Goal: Information Seeking & Learning: Learn about a topic

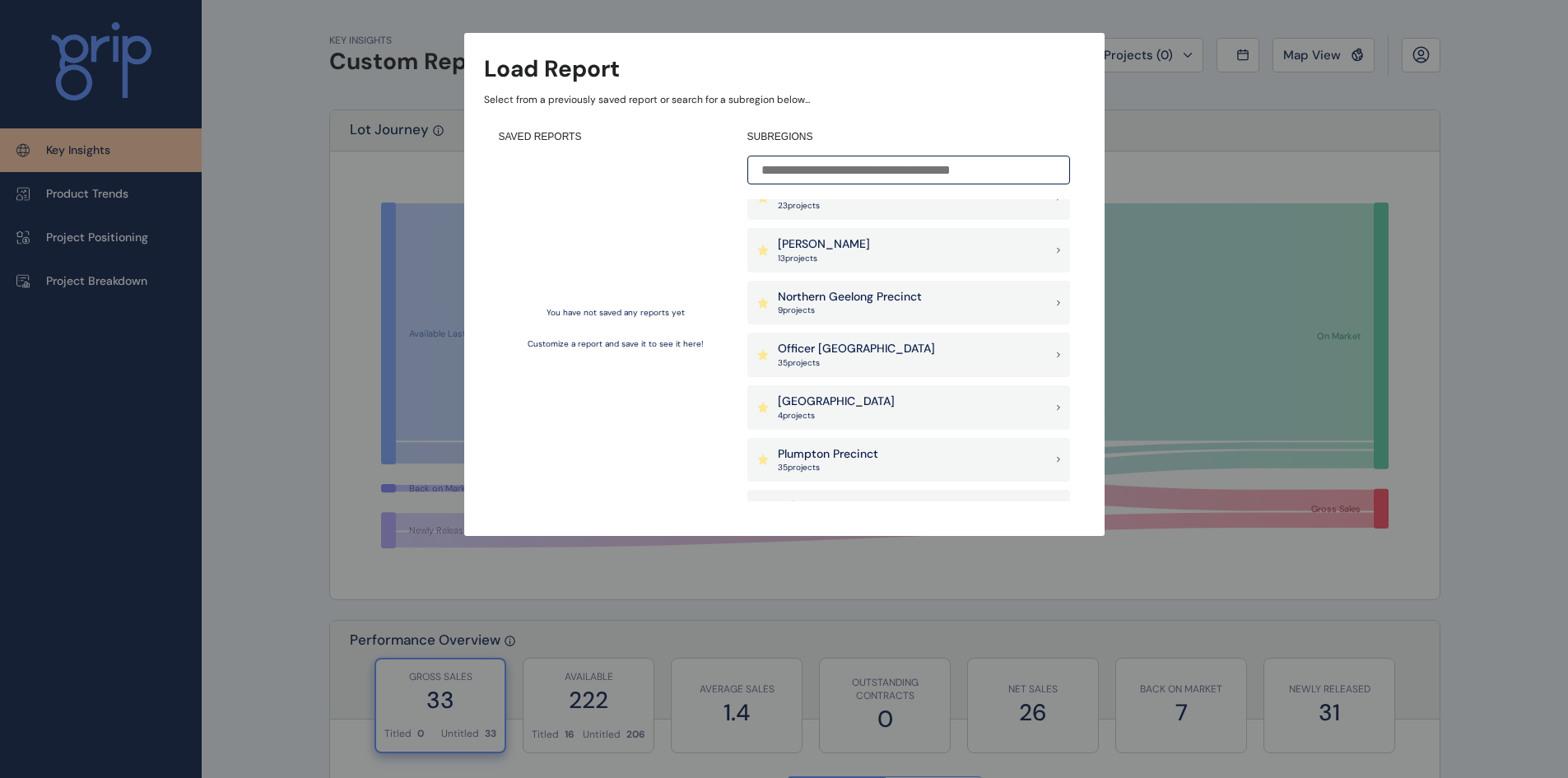
scroll to position [1564, 0]
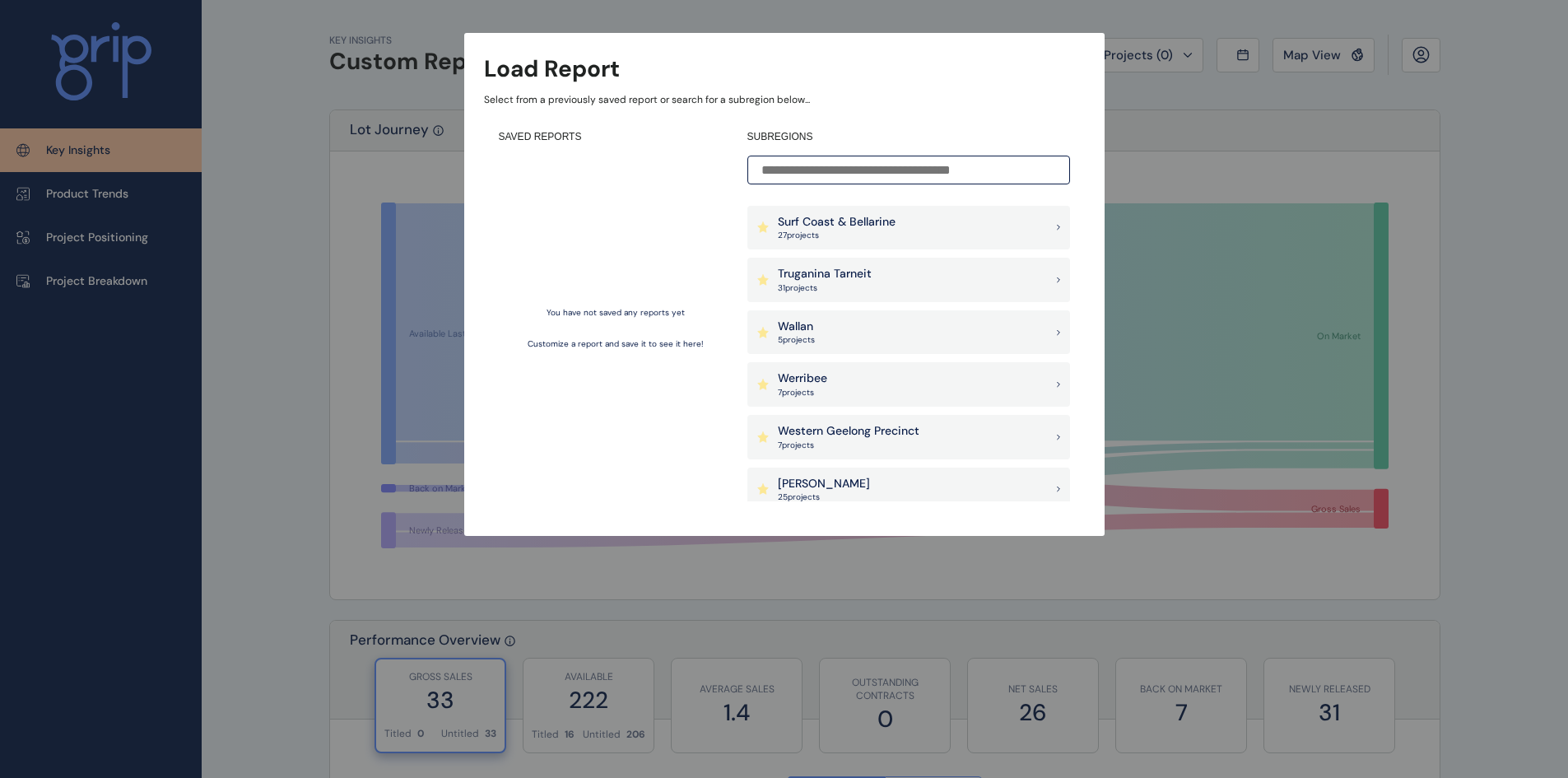
click at [843, 381] on div "Werribee 7 project s" at bounding box center [908, 384] width 322 height 44
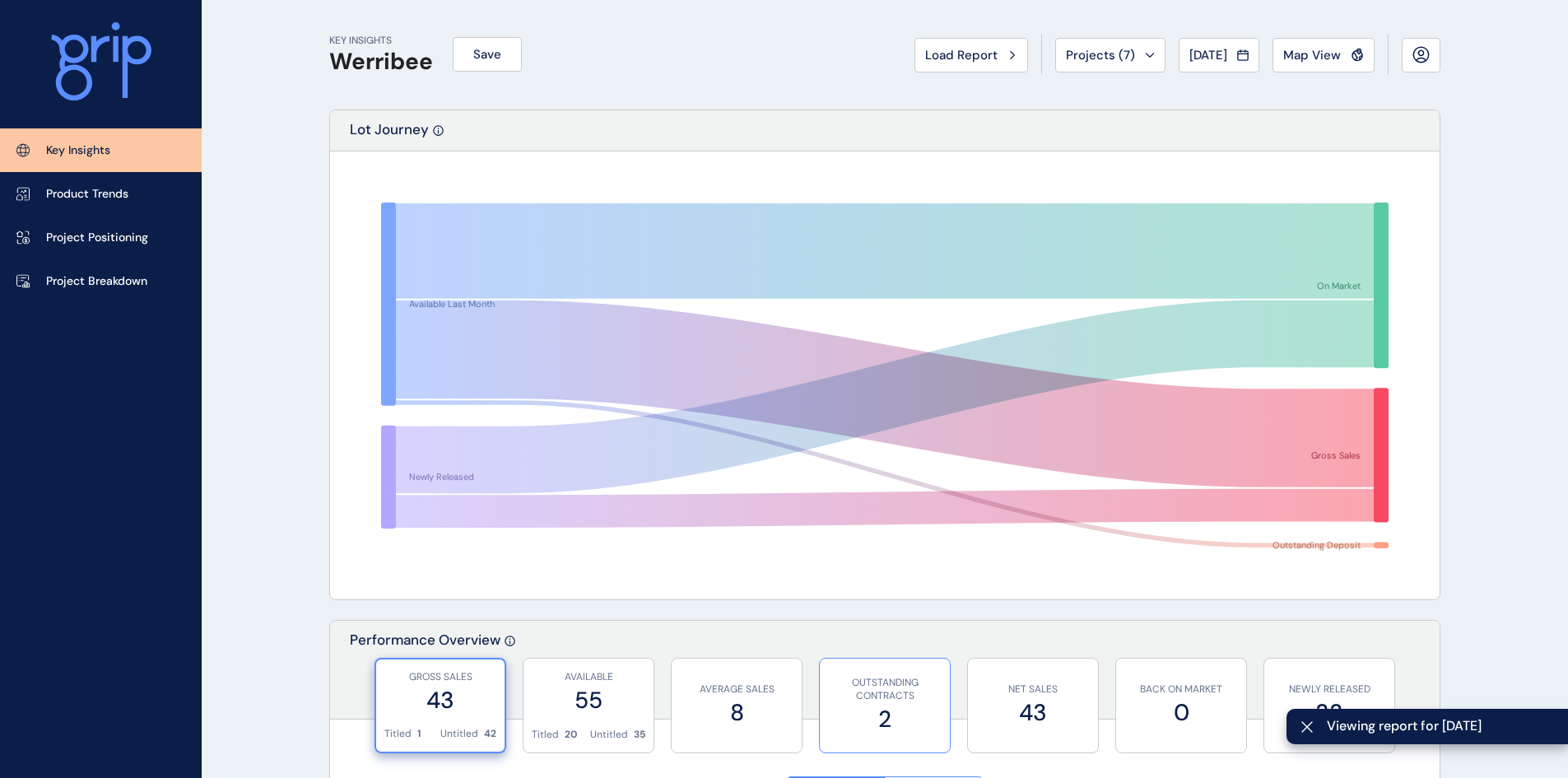
click at [892, 699] on p "OUTSTANDING CONTRACTS" at bounding box center [885, 689] width 114 height 28
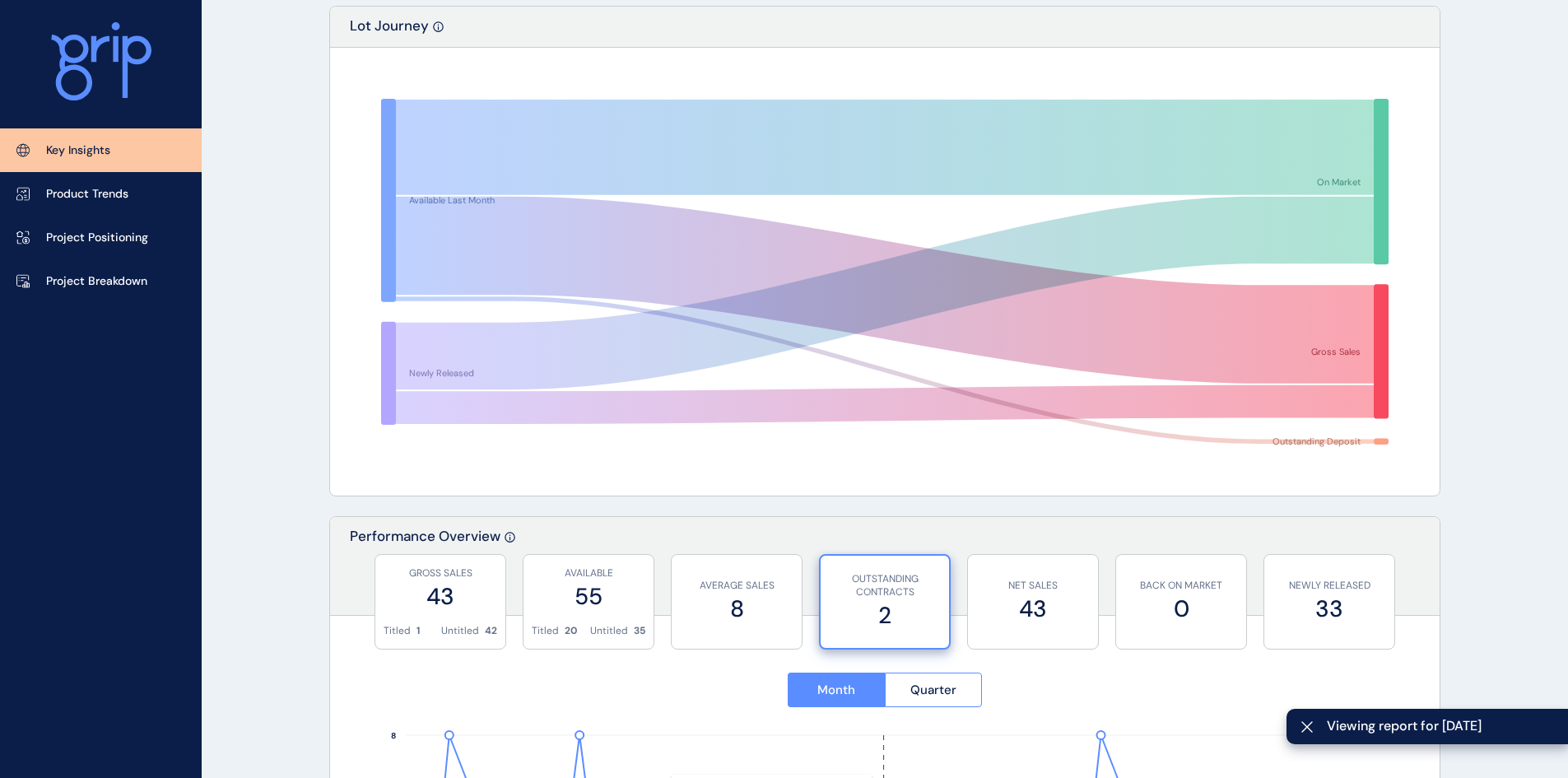
scroll to position [329, 0]
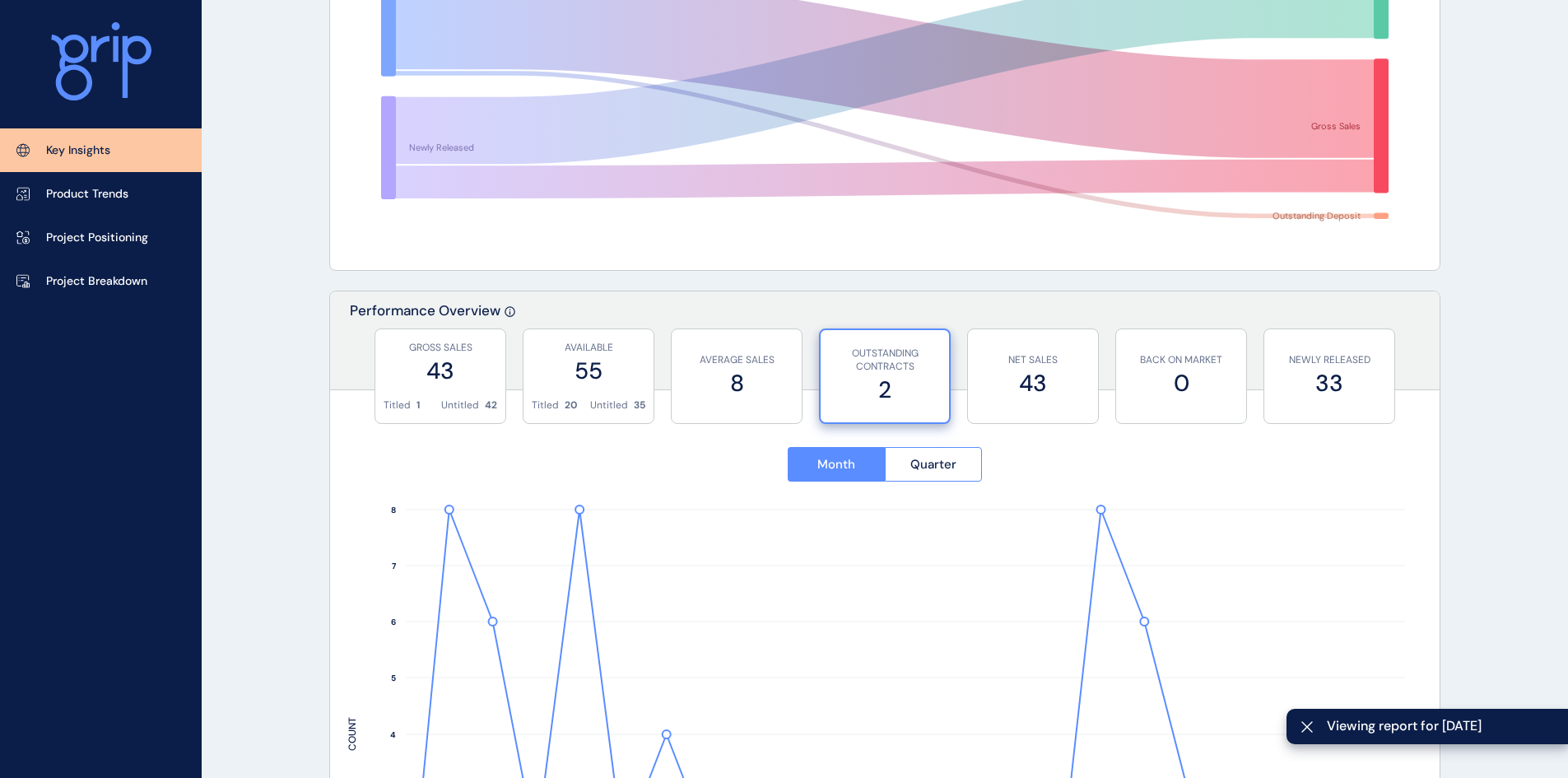
click at [863, 368] on p "OUTSTANDING CONTRACTS" at bounding box center [885, 361] width 112 height 28
click at [764, 375] on label "8" at bounding box center [737, 383] width 114 height 33
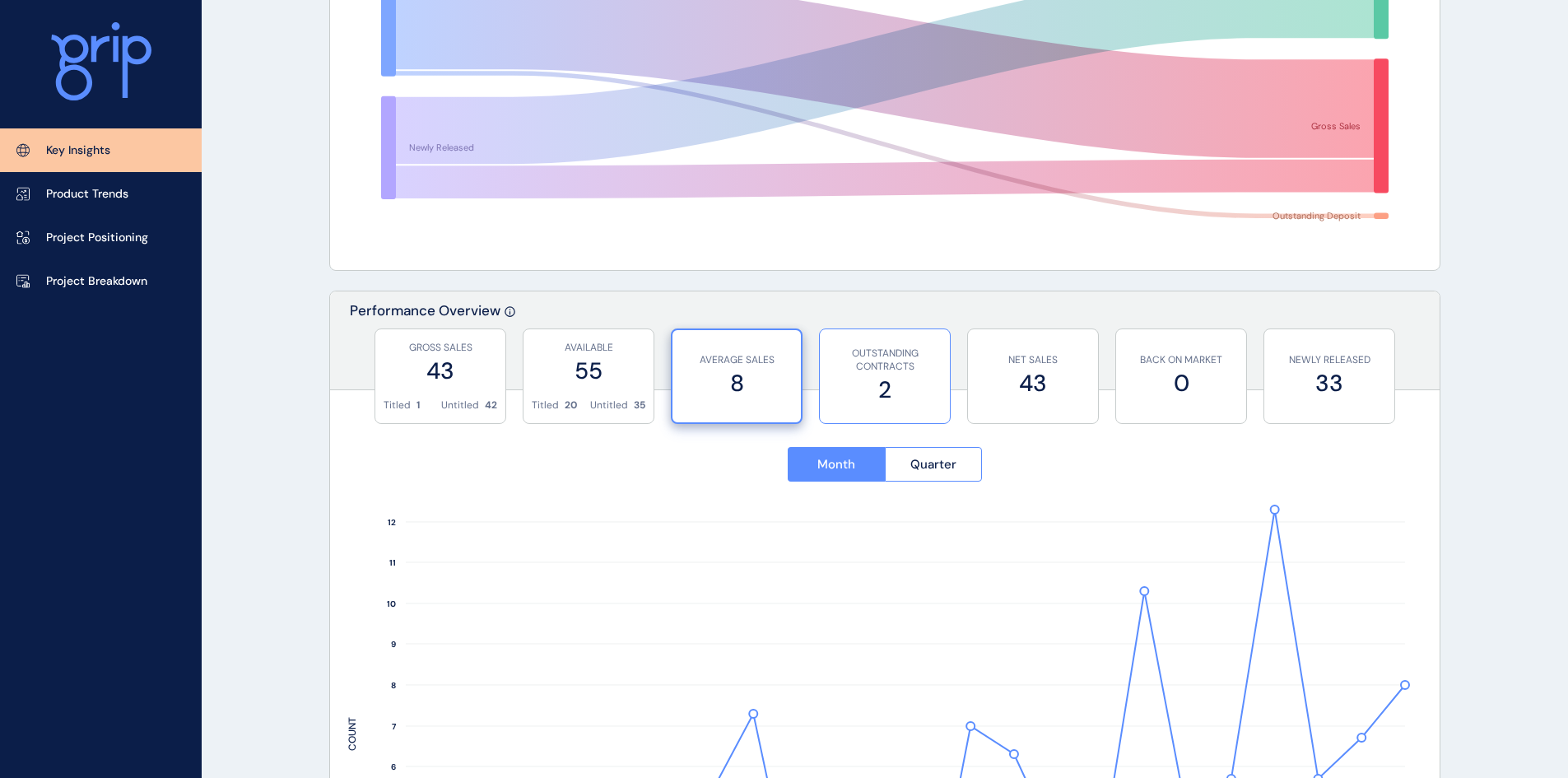
click at [852, 385] on label "2" at bounding box center [885, 390] width 114 height 33
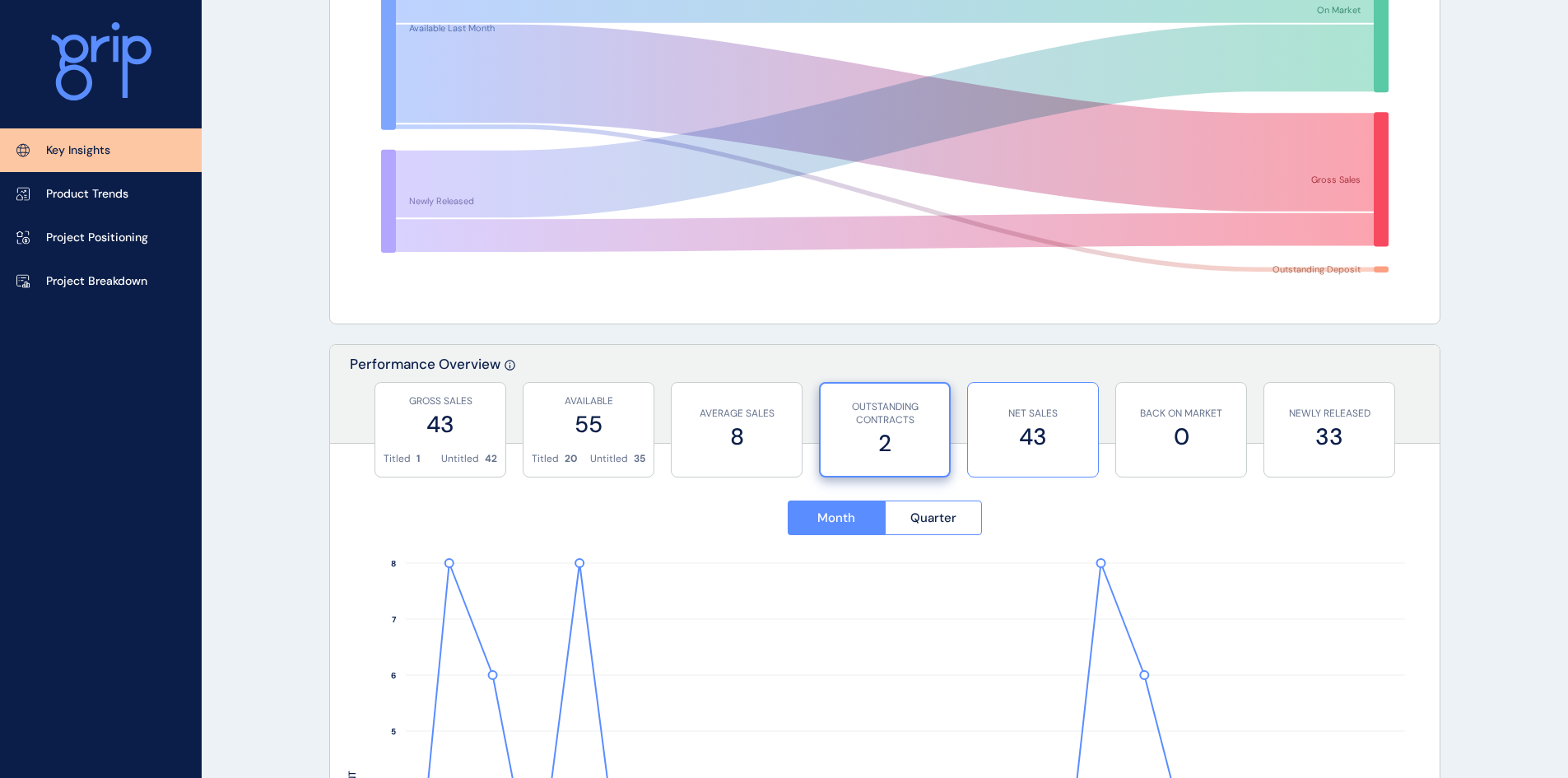
scroll to position [247, 0]
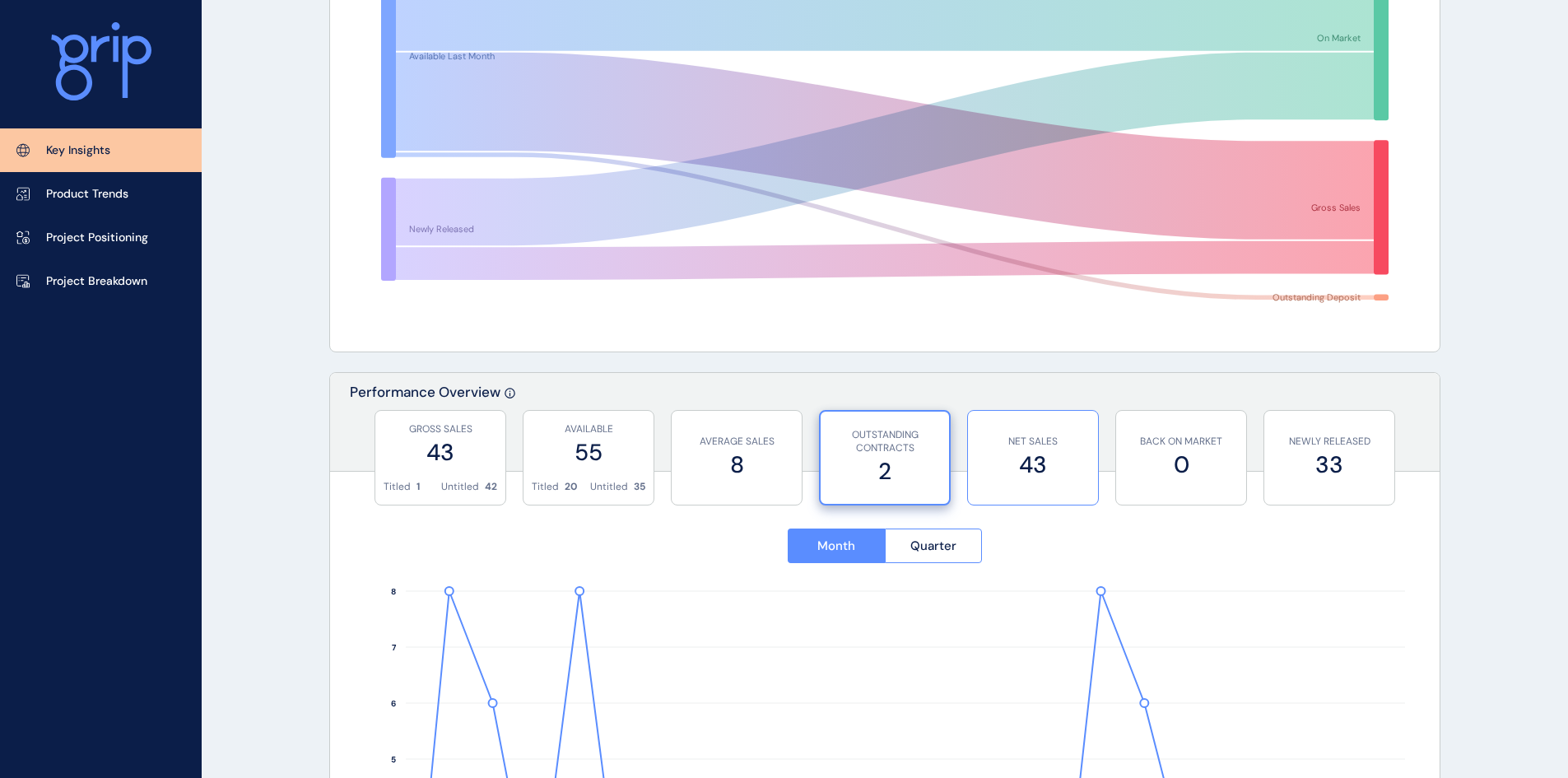
click at [1060, 458] on label "43" at bounding box center [1033, 465] width 114 height 33
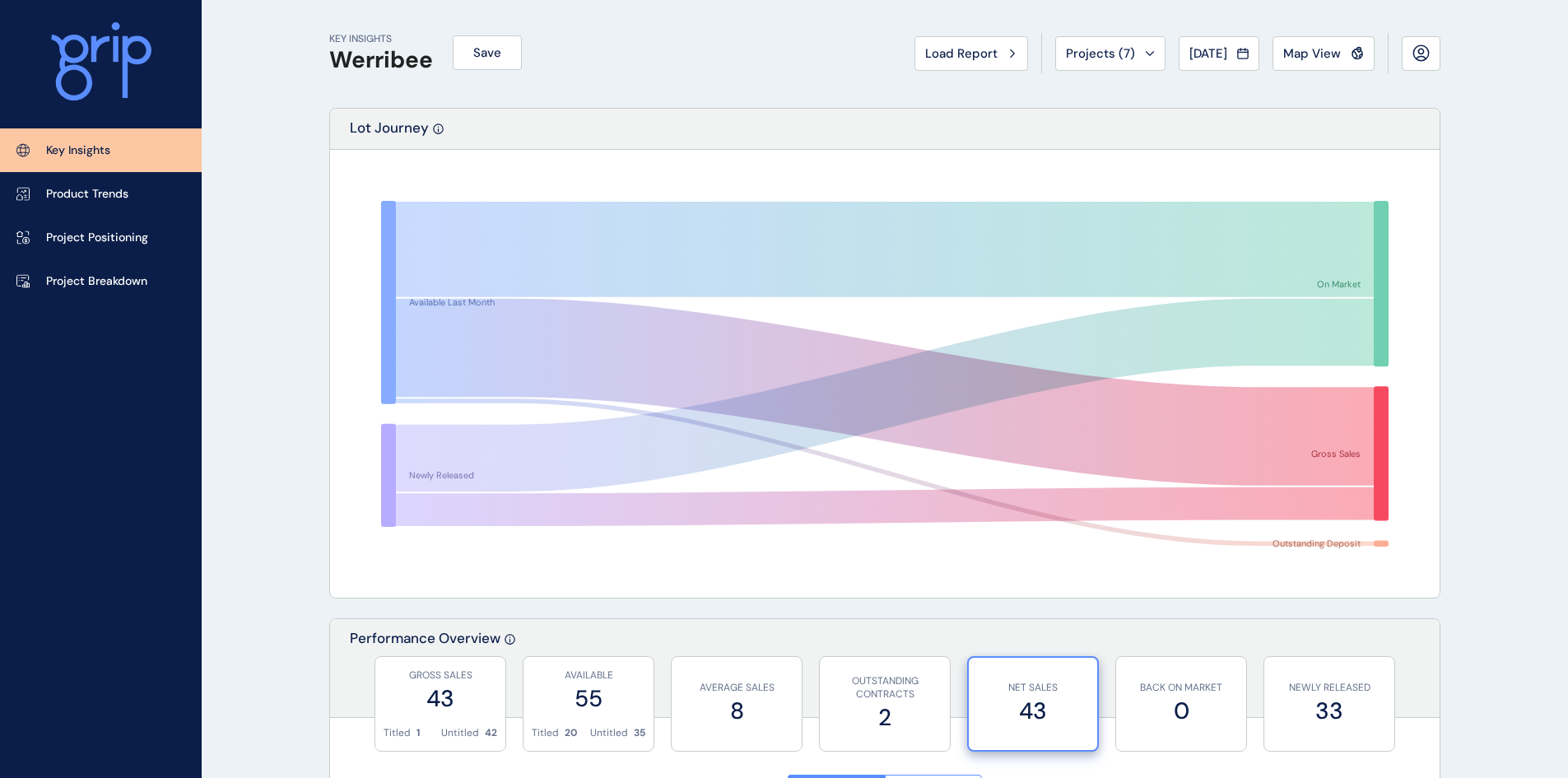
scroll to position [0, 0]
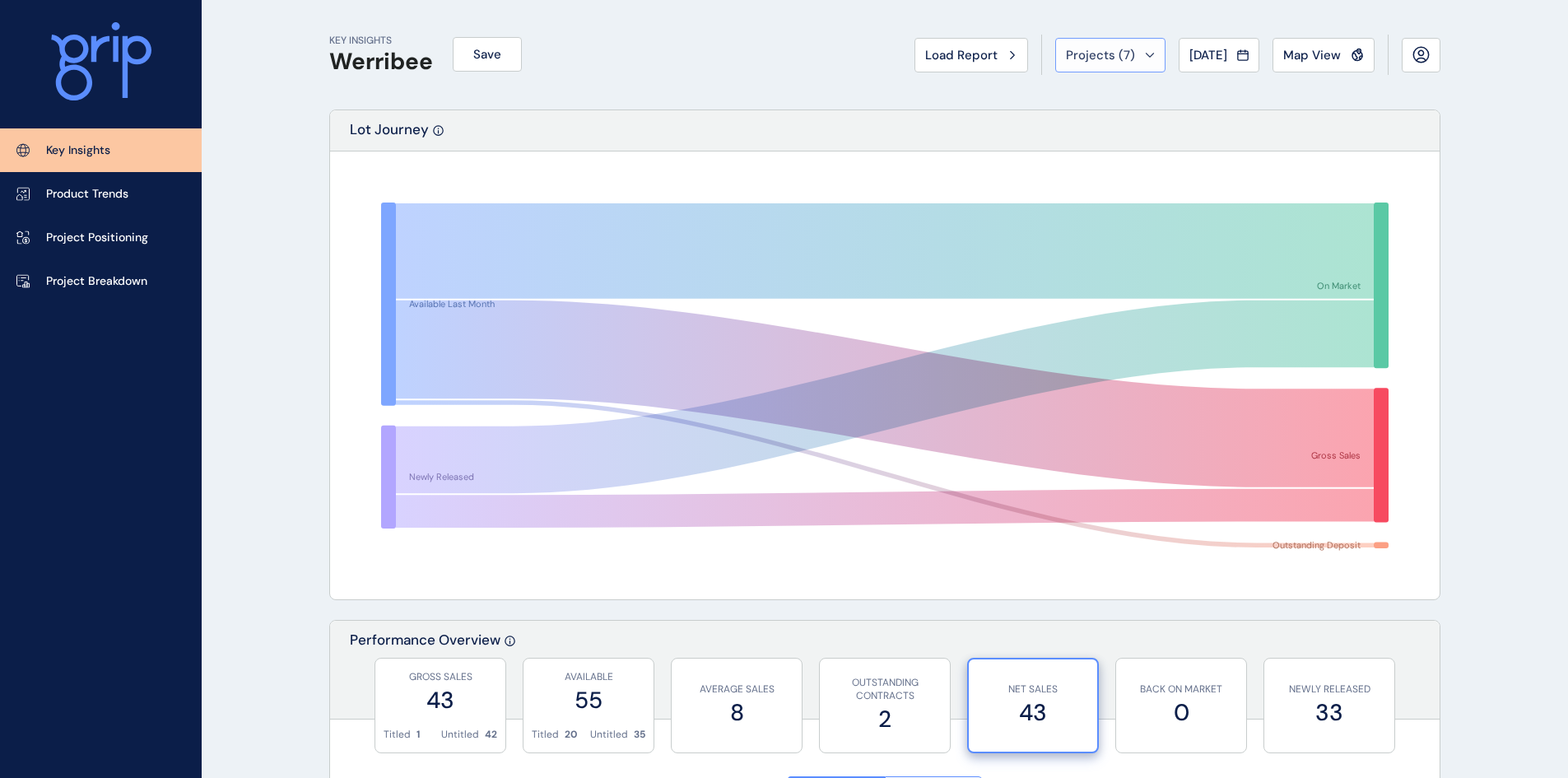
click at [1144, 52] on icon at bounding box center [1149, 54] width 10 height 5
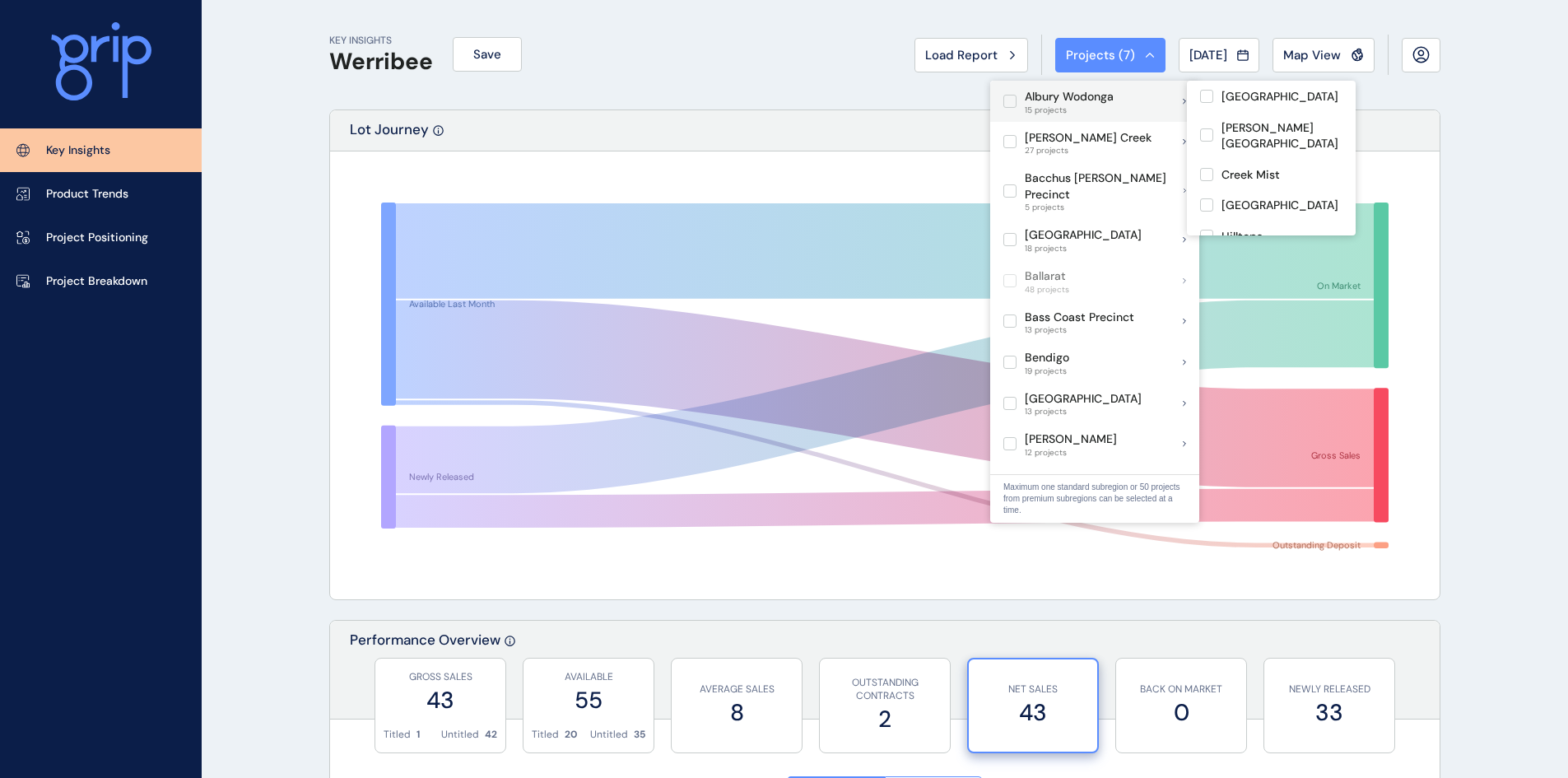
click at [1011, 107] on label at bounding box center [1010, 101] width 14 height 14
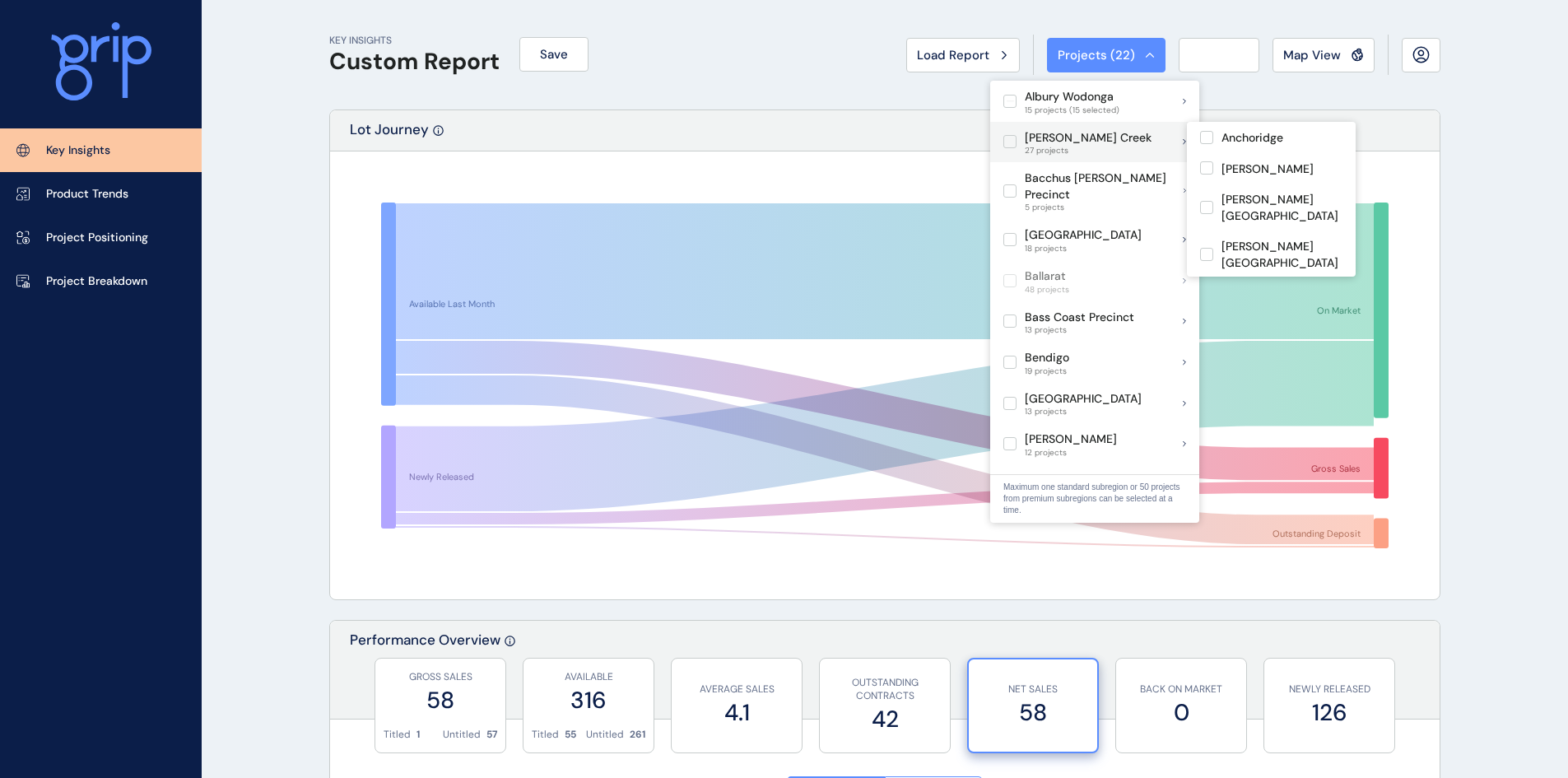
click at [1016, 144] on label at bounding box center [1010, 141] width 14 height 14
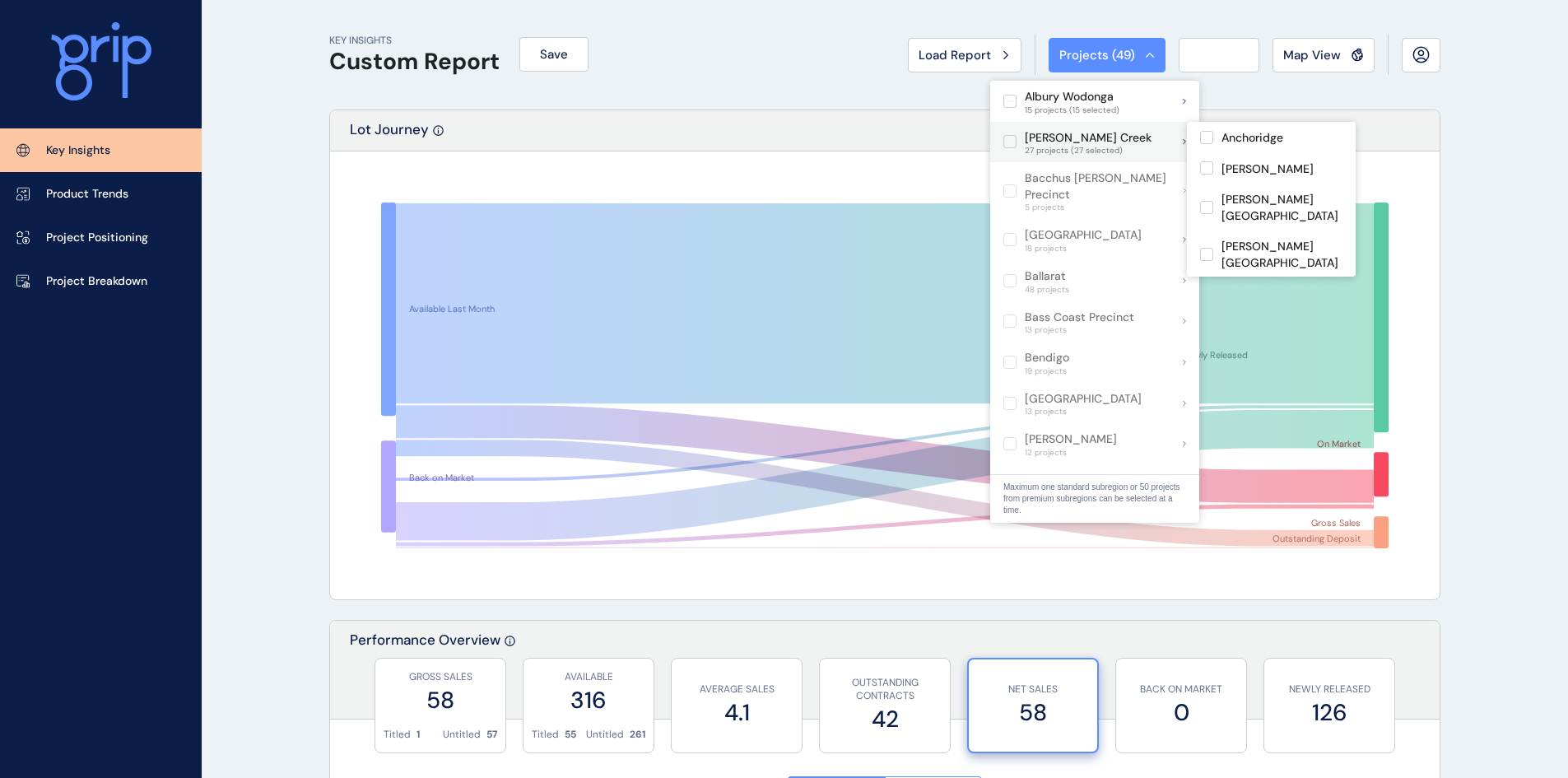
click at [1013, 140] on label at bounding box center [1010, 141] width 14 height 14
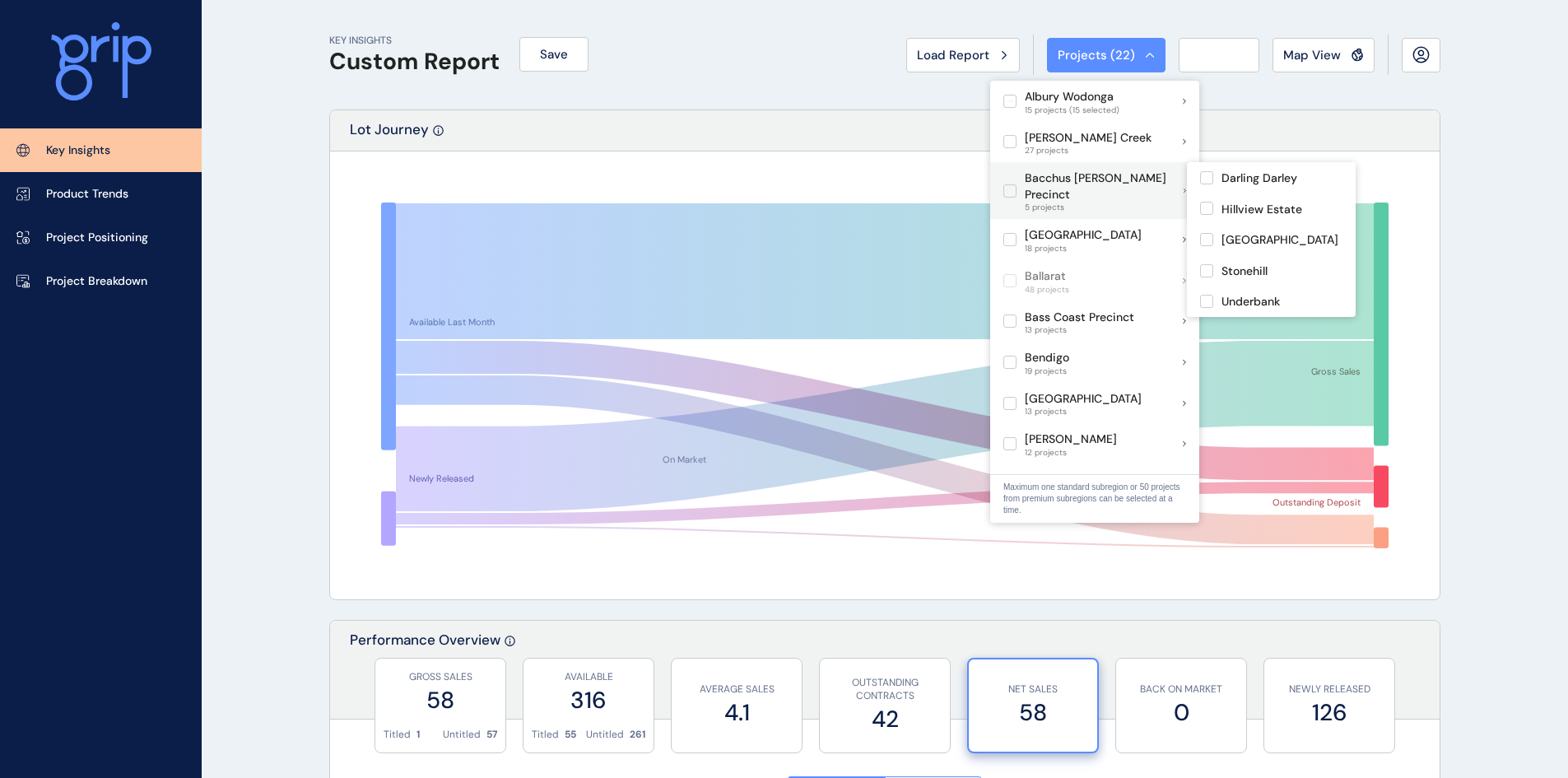
click at [1011, 184] on label at bounding box center [1010, 191] width 14 height 14
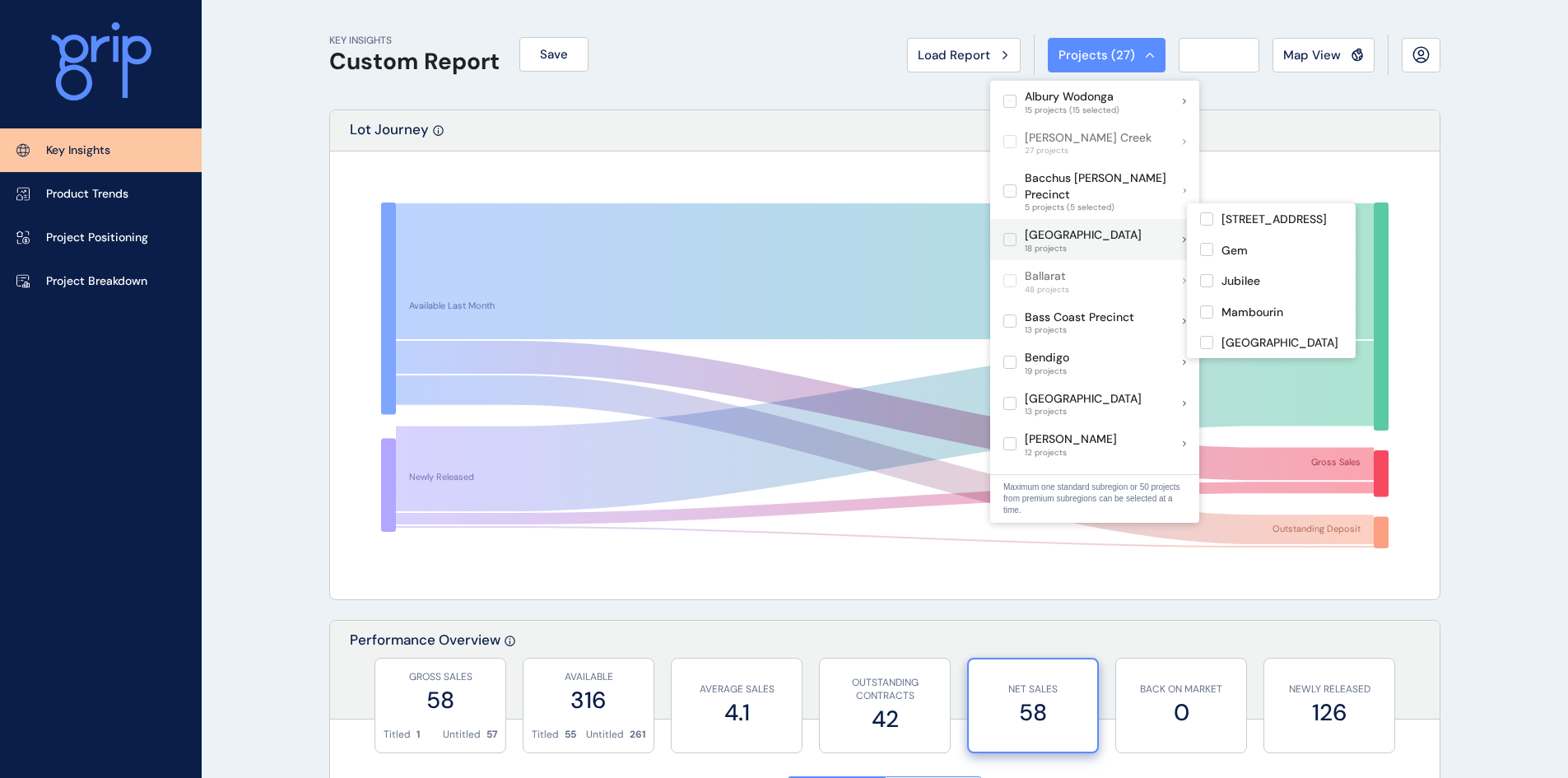
click at [1011, 233] on label at bounding box center [1010, 239] width 14 height 14
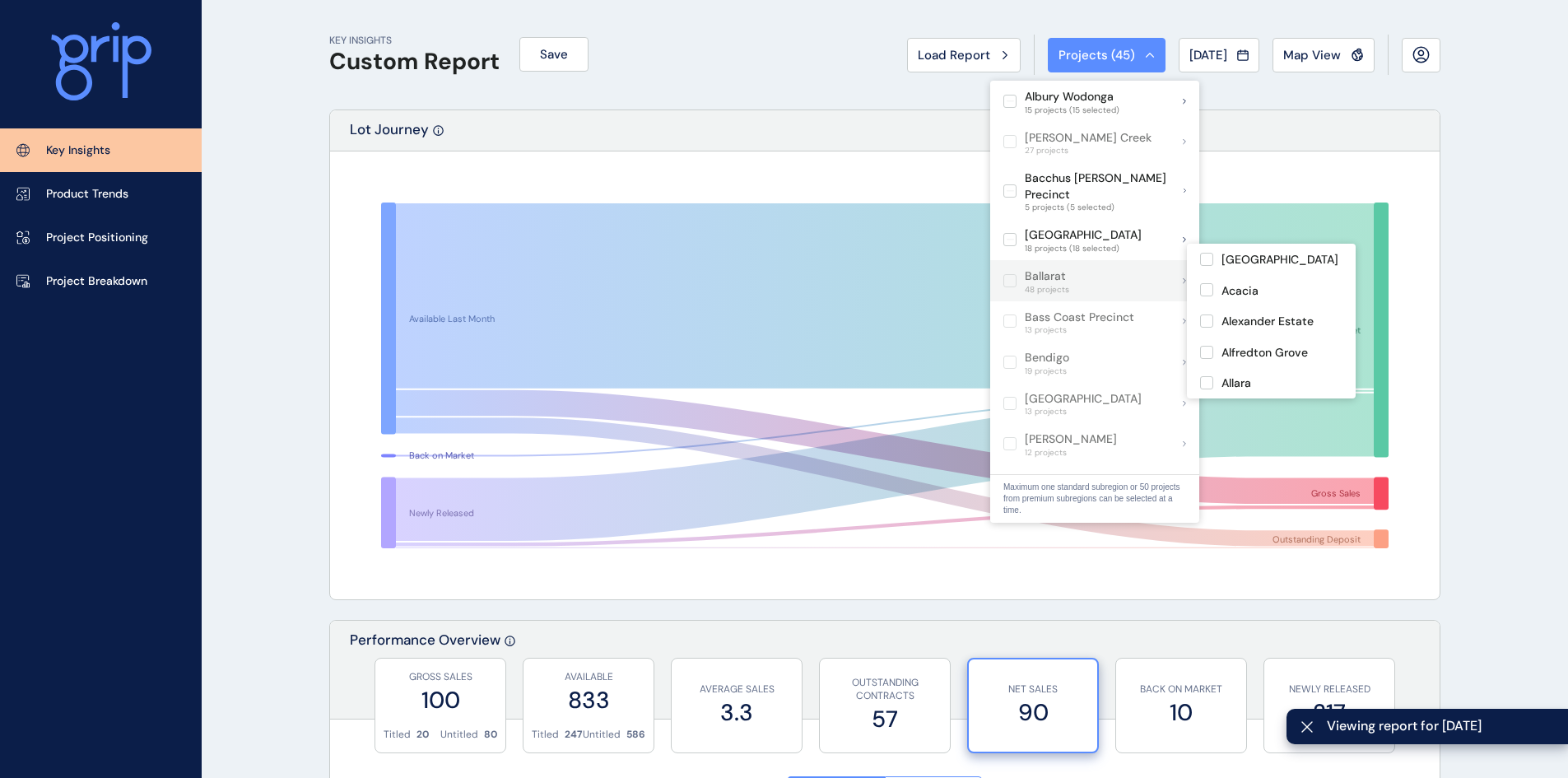
click at [1006, 274] on label at bounding box center [1010, 280] width 14 height 14
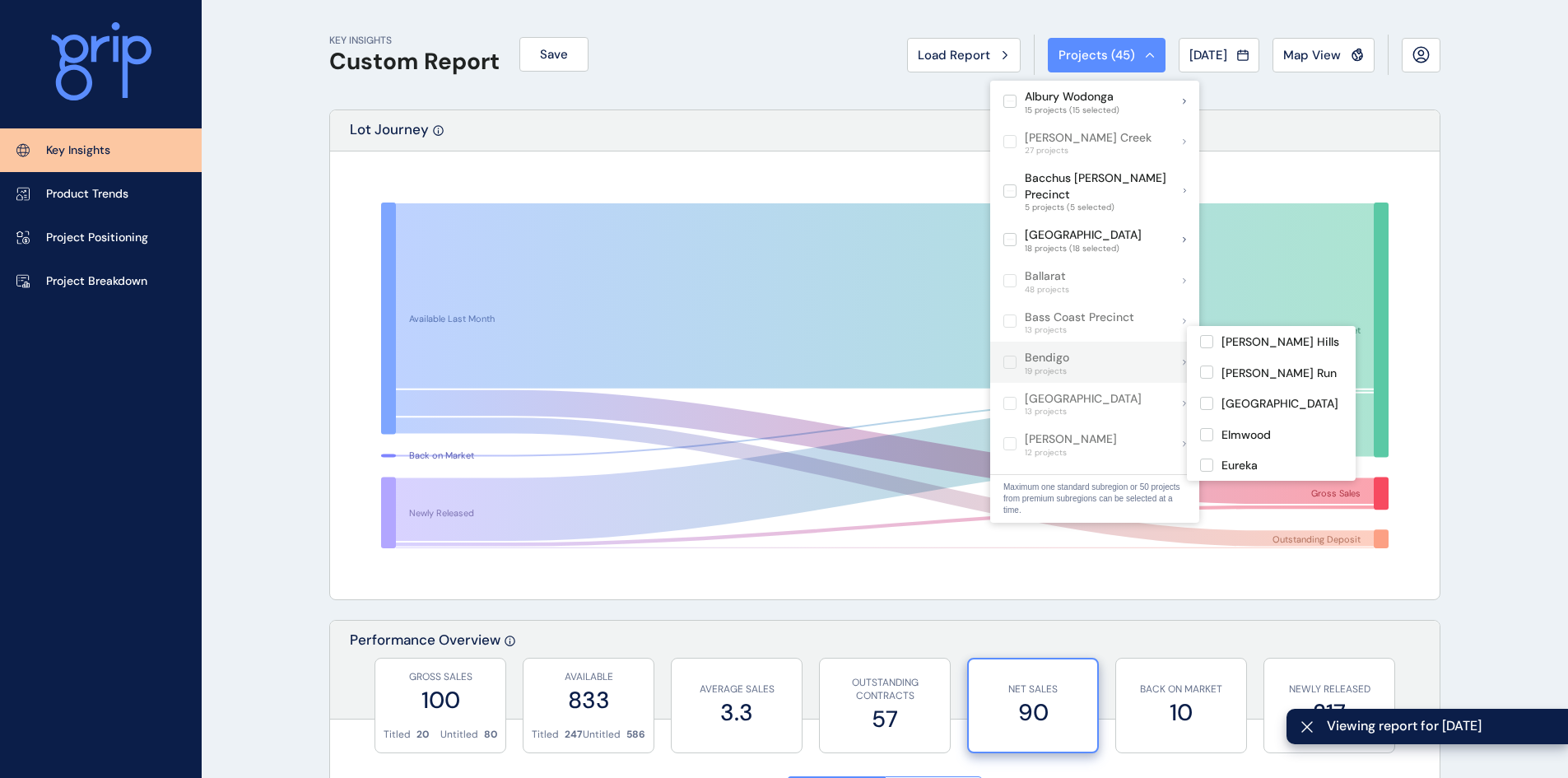
click at [1008, 356] on label at bounding box center [1010, 362] width 14 height 14
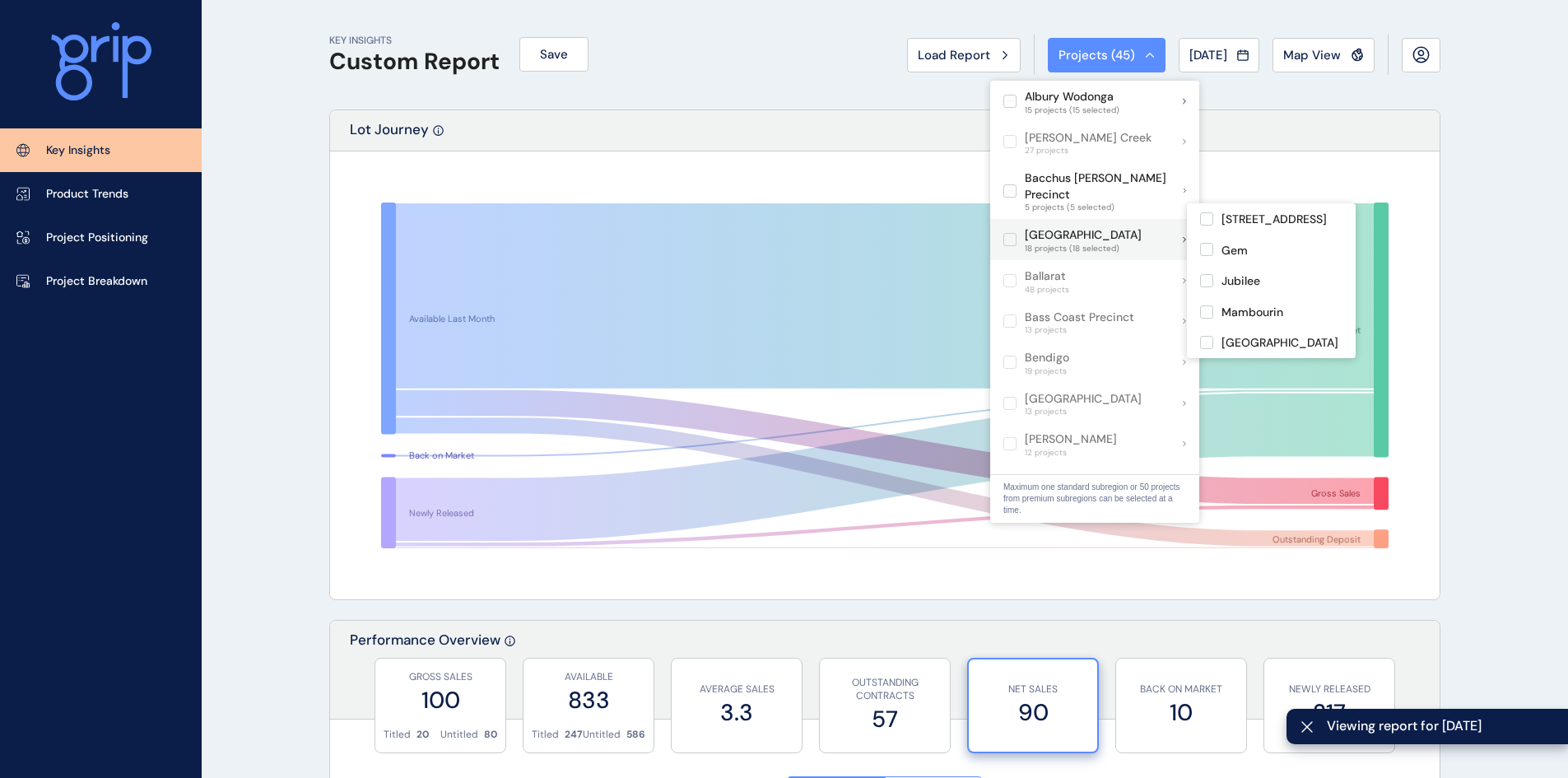
click at [1014, 233] on label at bounding box center [1010, 239] width 14 height 14
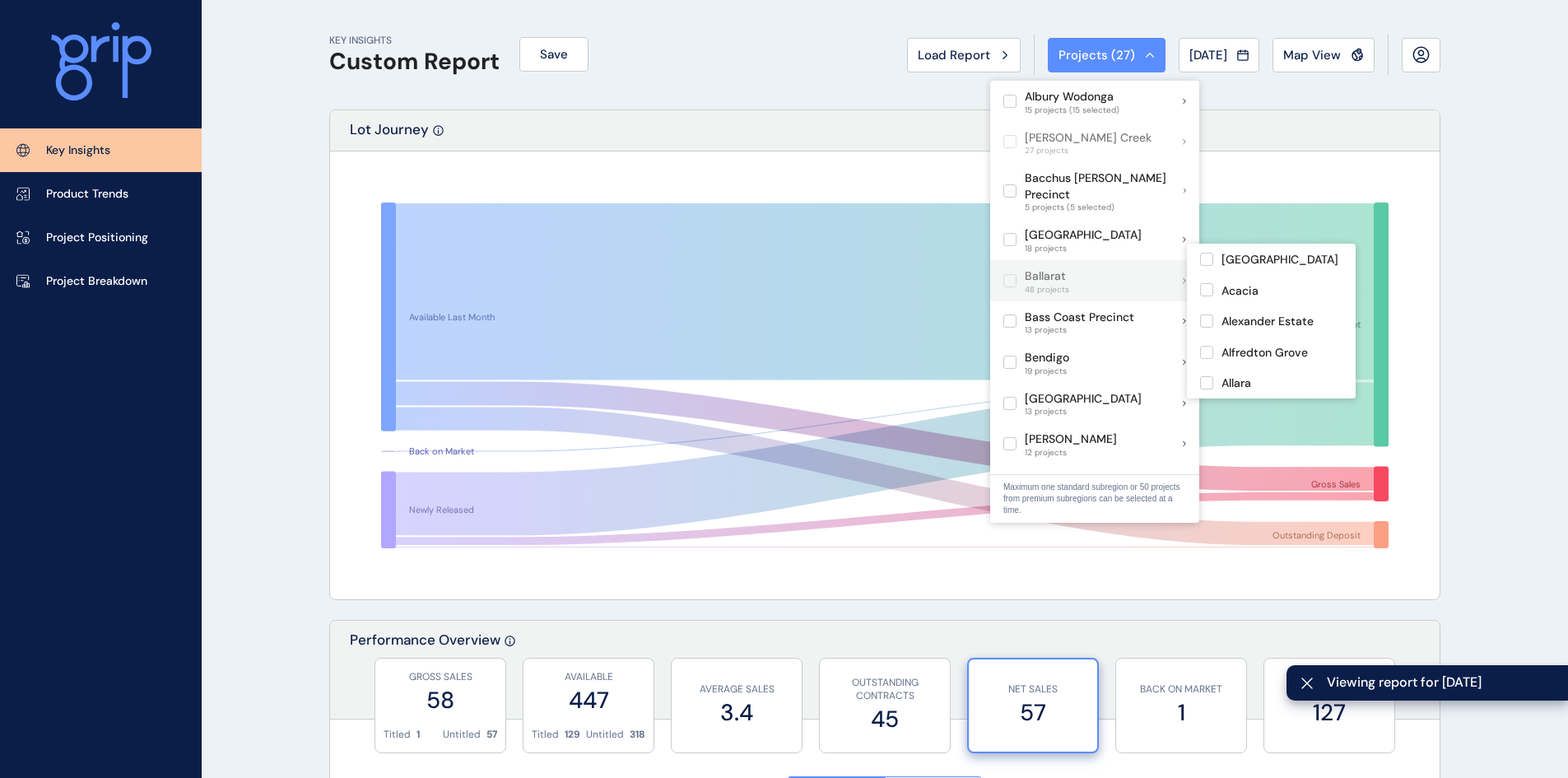
click at [1010, 274] on label at bounding box center [1010, 280] width 14 height 14
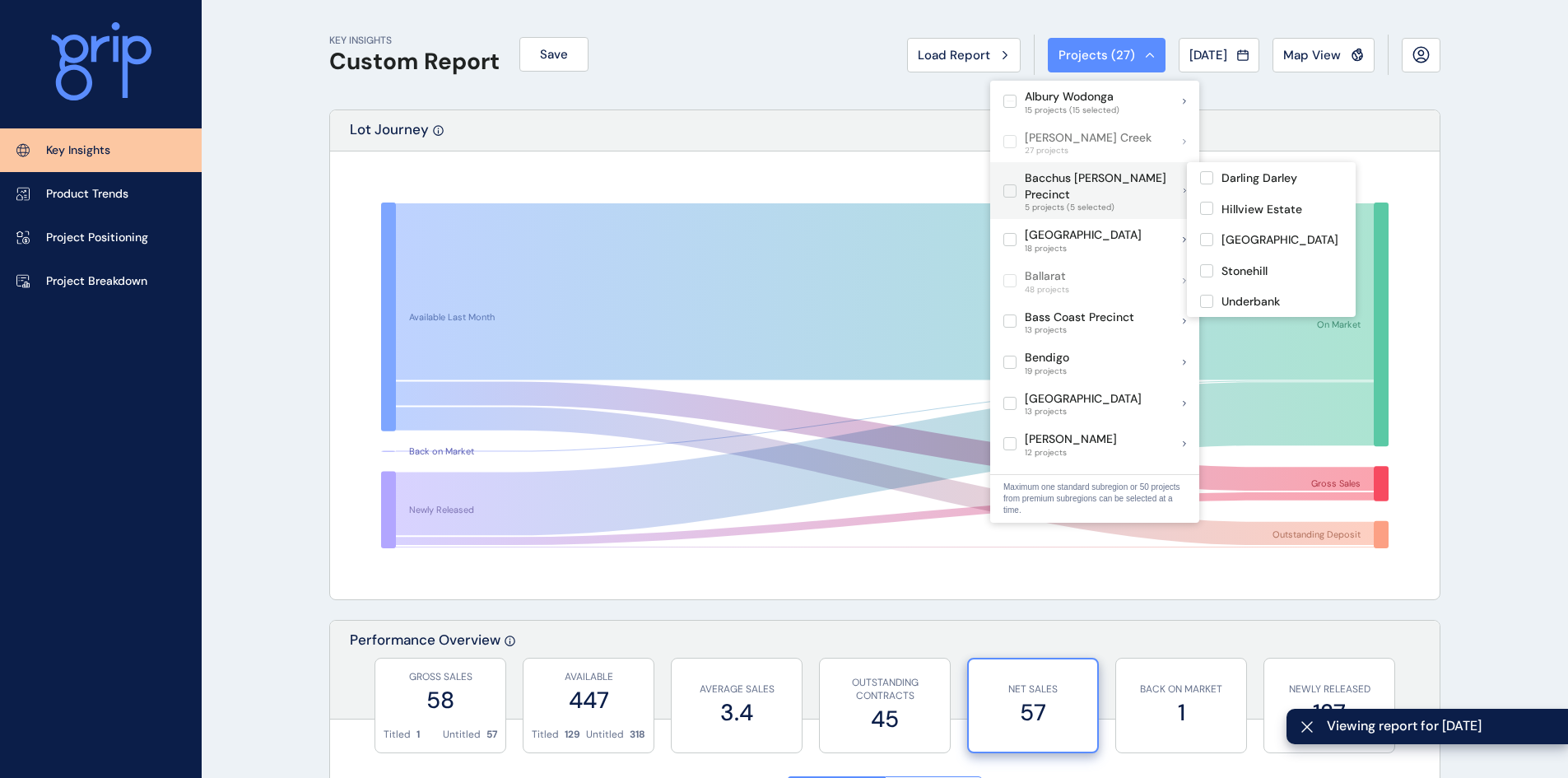
click at [1009, 187] on label at bounding box center [1010, 191] width 14 height 14
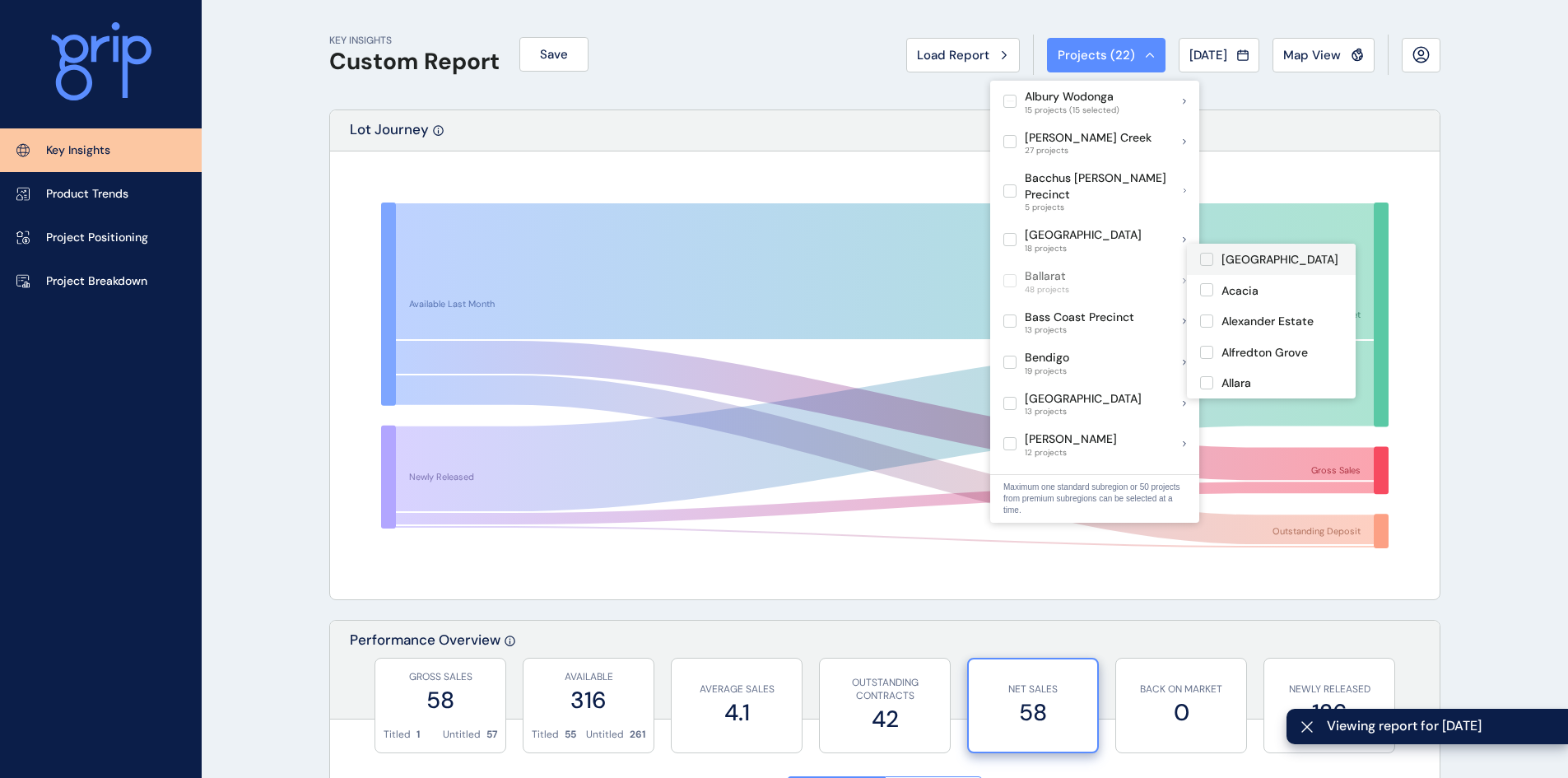
click at [1205, 260] on label at bounding box center [1206, 259] width 14 height 14
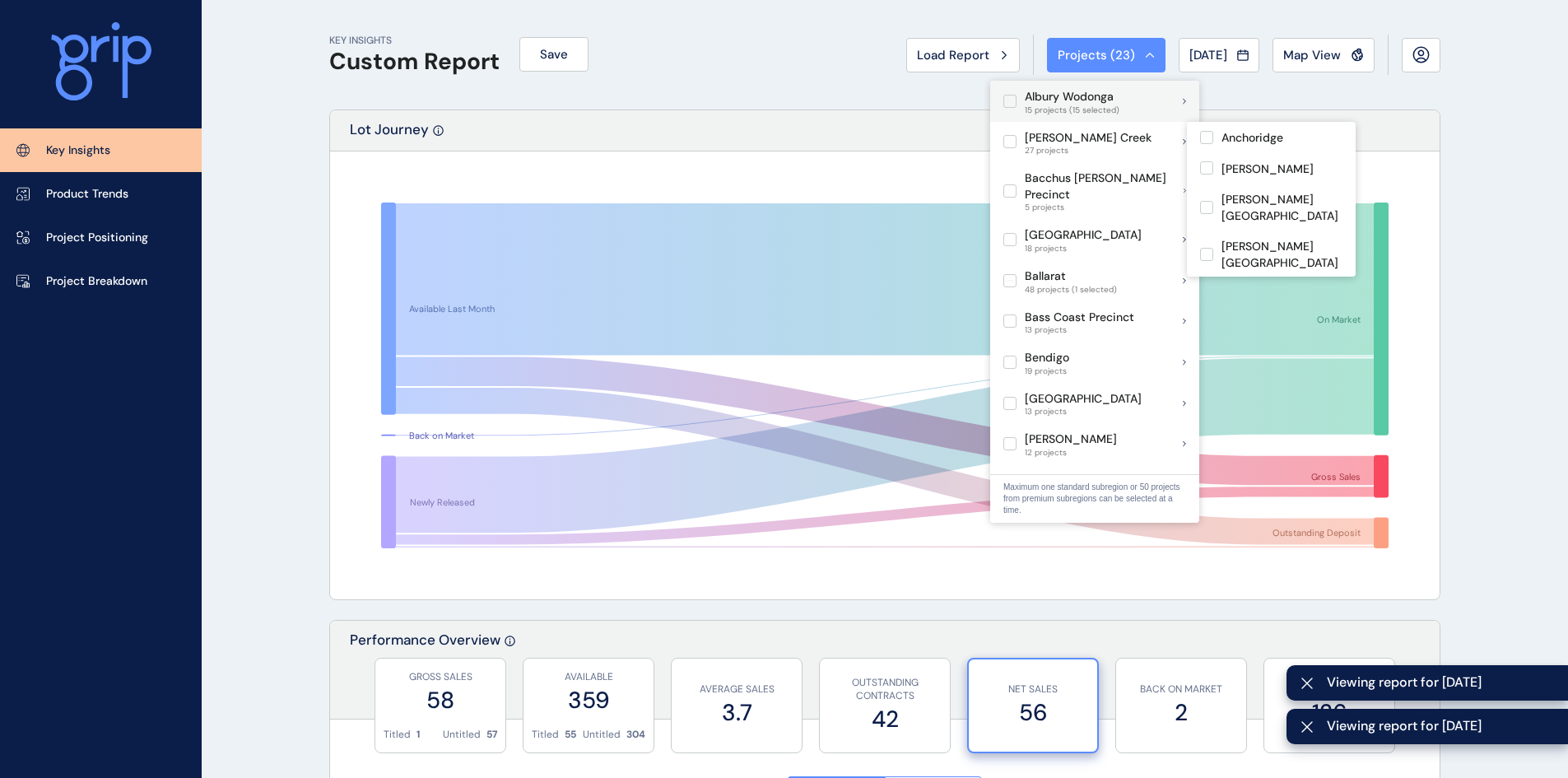
click at [1014, 98] on label at bounding box center [1010, 101] width 14 height 14
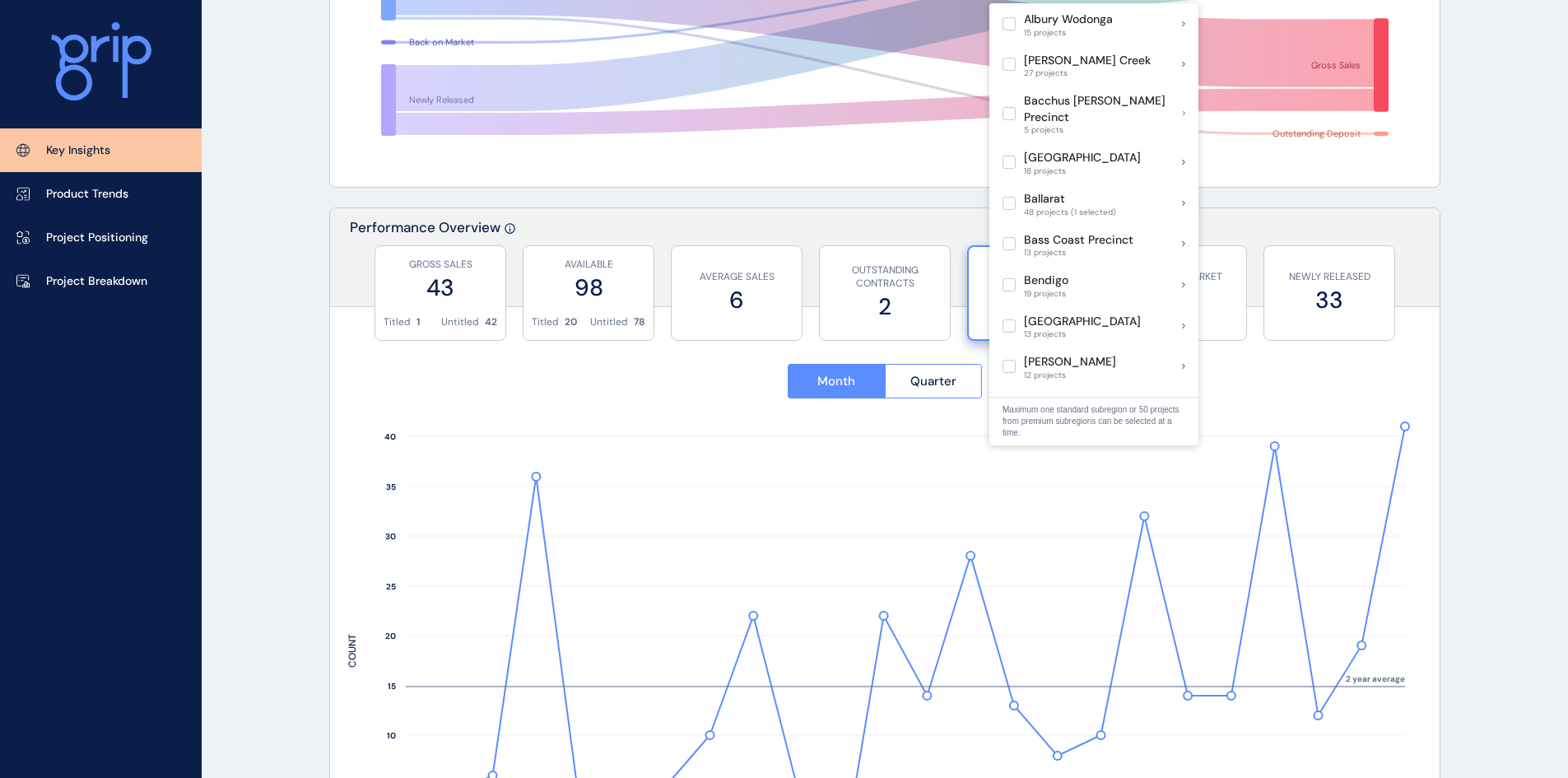
scroll to position [412, 0]
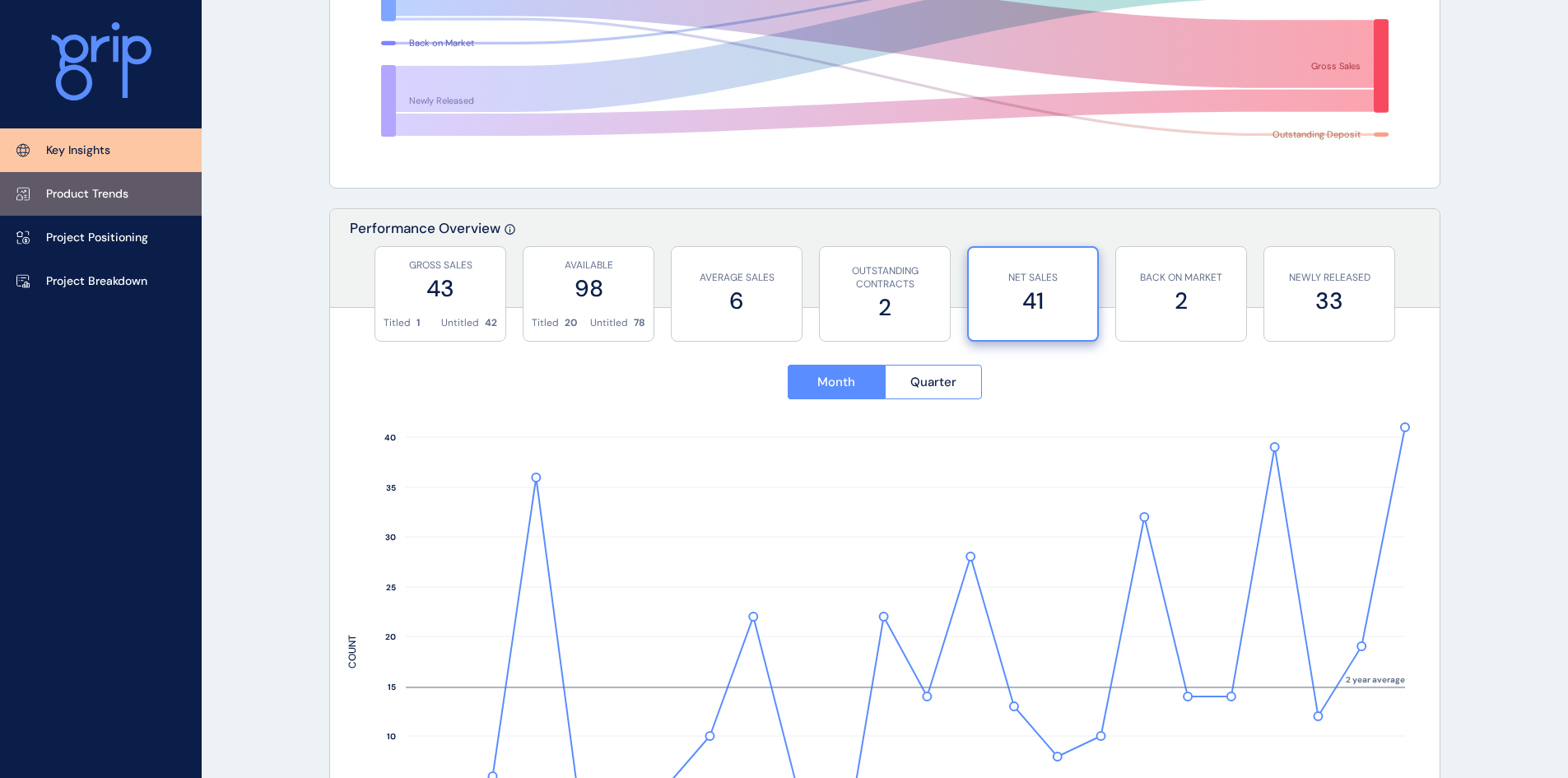
click at [129, 199] on link "Product Trends" at bounding box center [100, 193] width 201 height 43
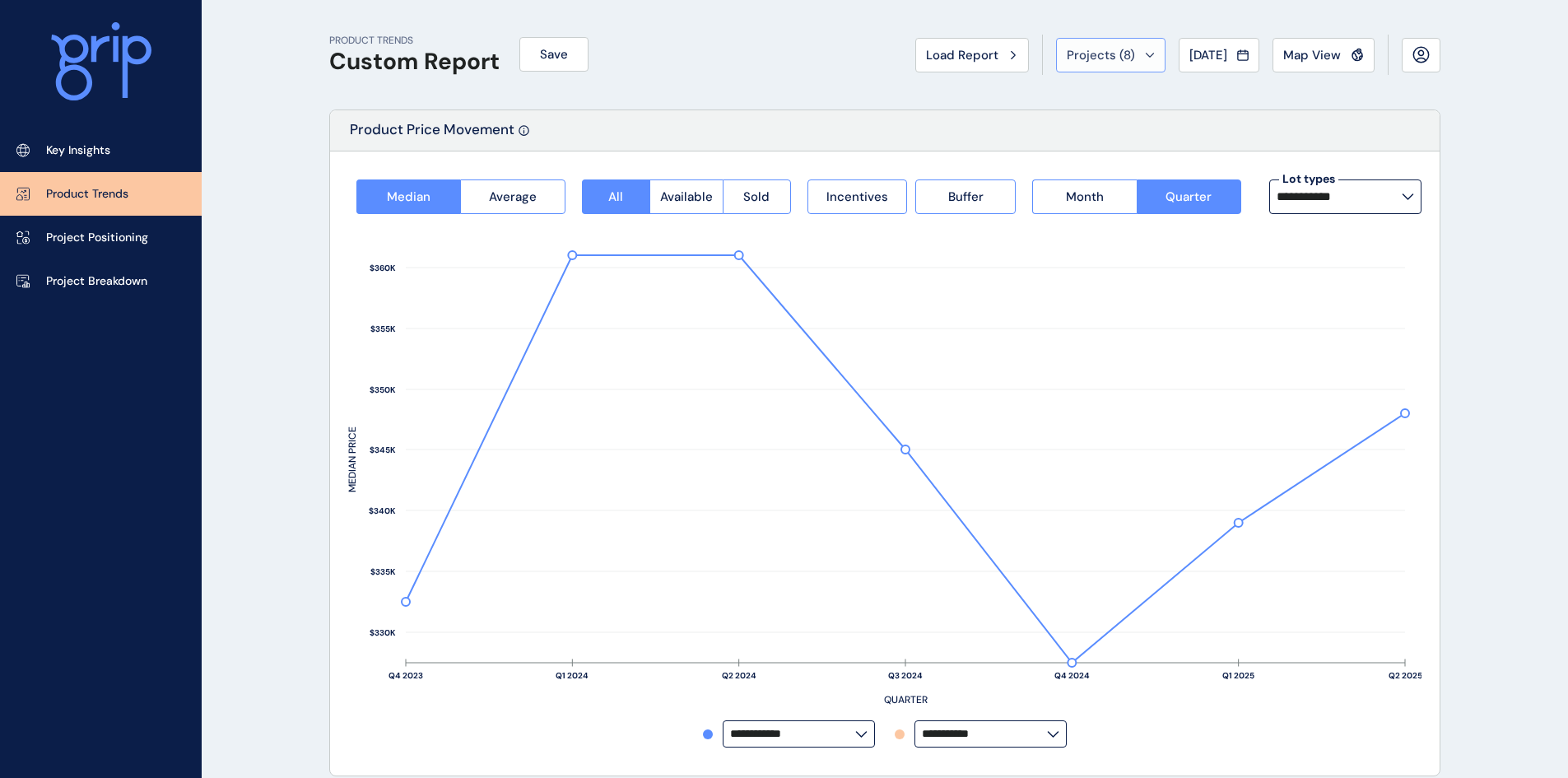
click at [1142, 53] on button "Projects ( 8 )" at bounding box center [1110, 55] width 109 height 34
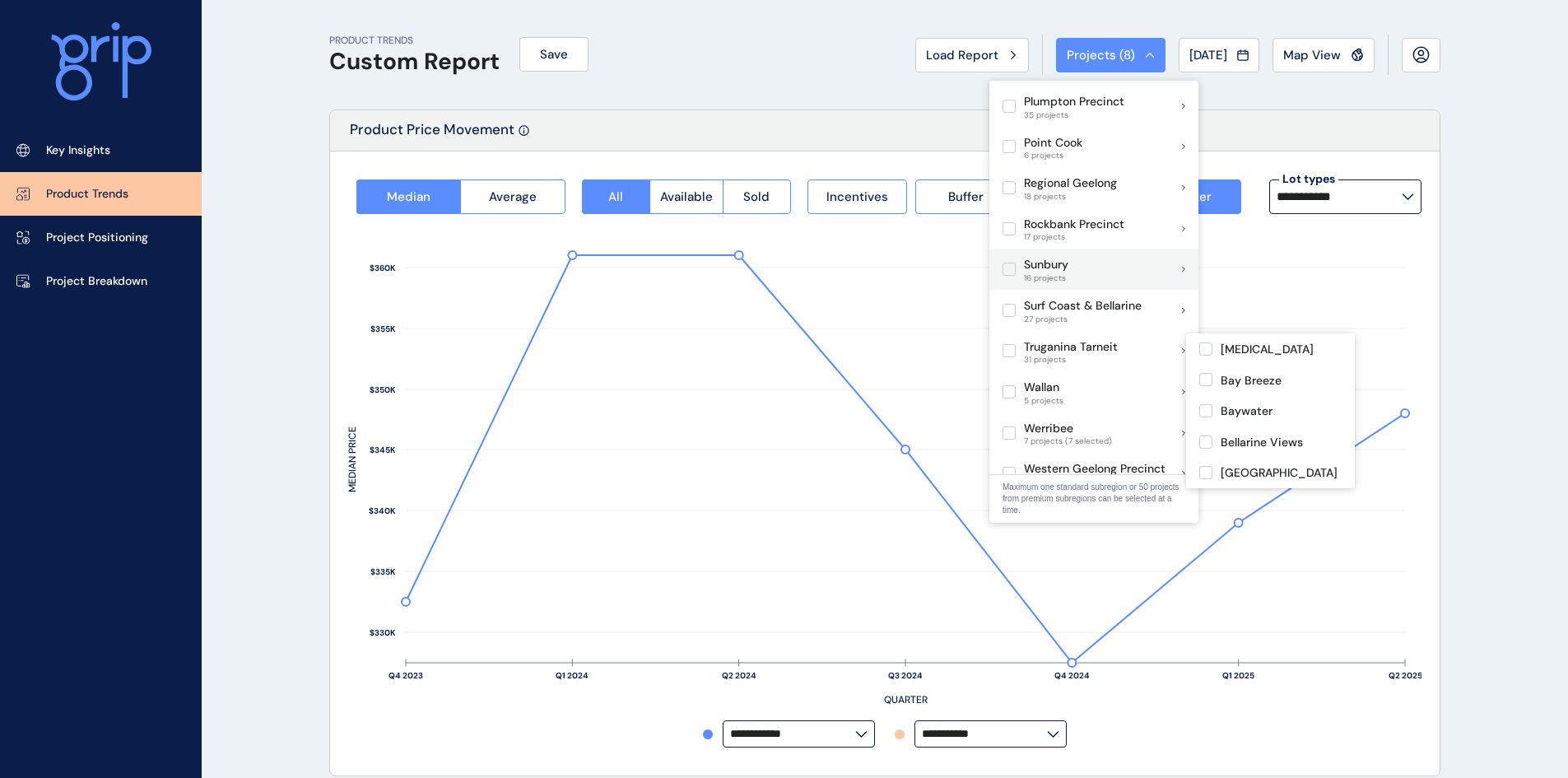
scroll to position [988, 0]
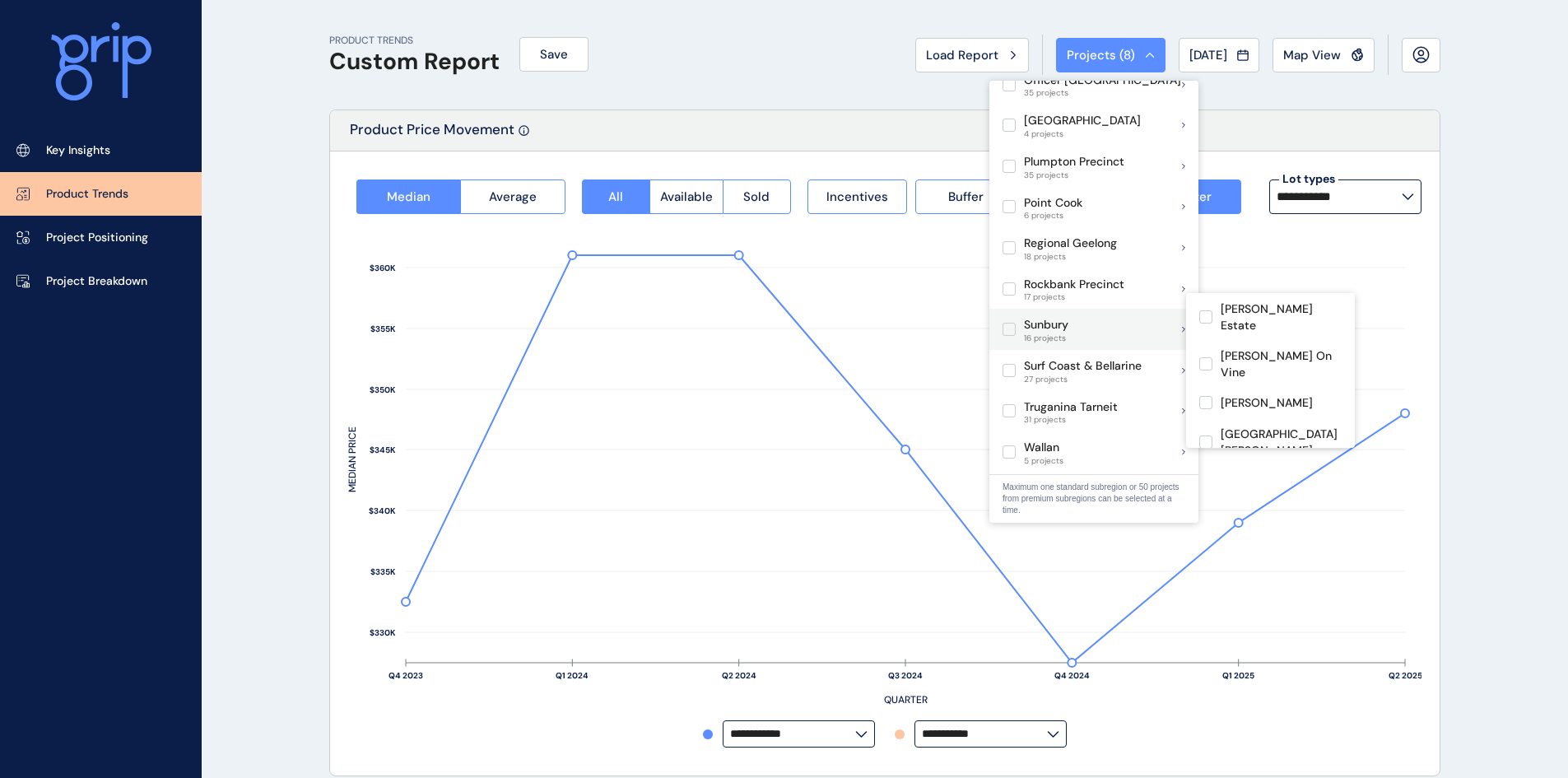
click at [1007, 323] on label at bounding box center [1009, 329] width 14 height 14
type input "**********"
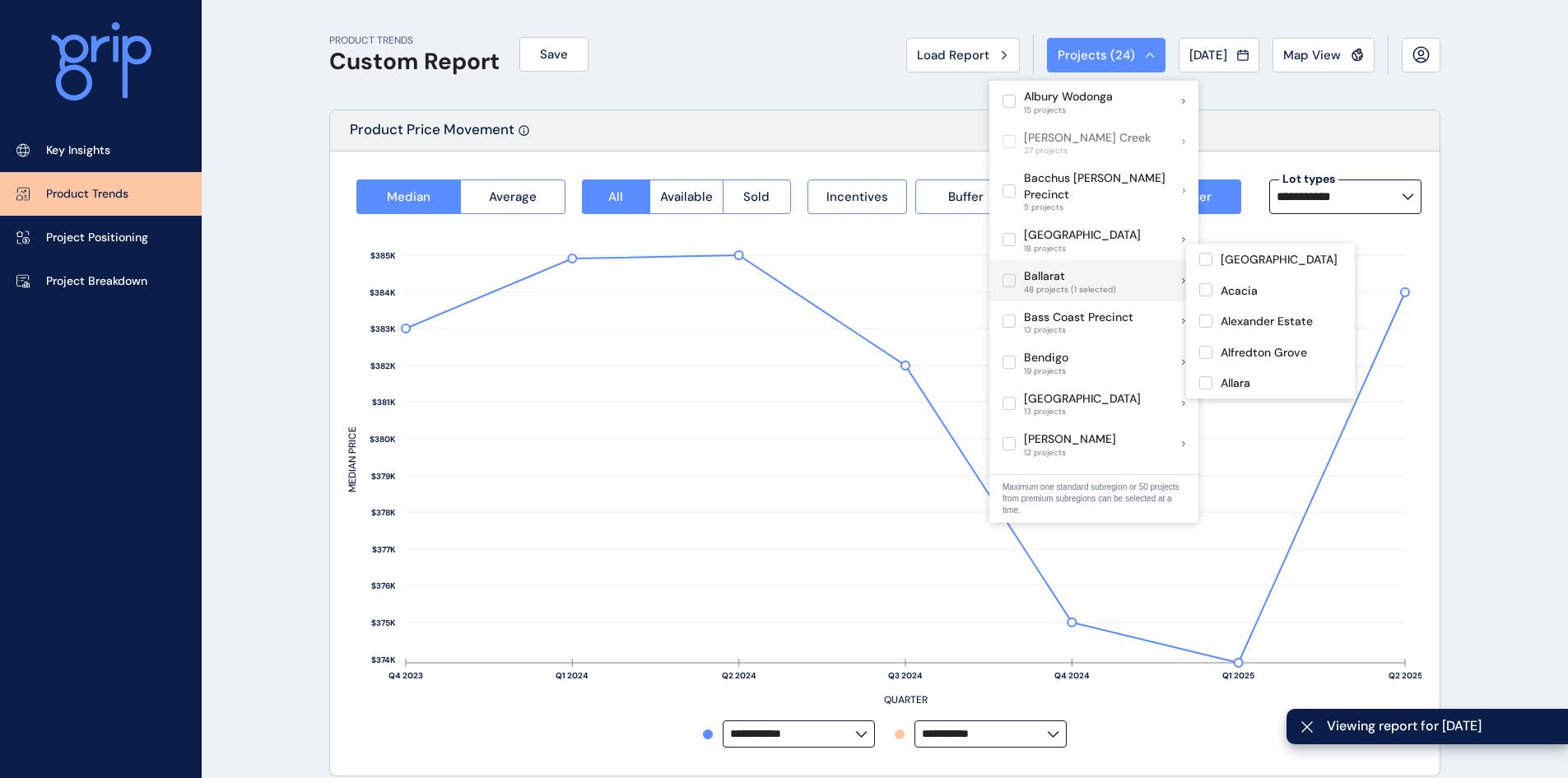
click at [1014, 274] on label at bounding box center [1009, 280] width 14 height 14
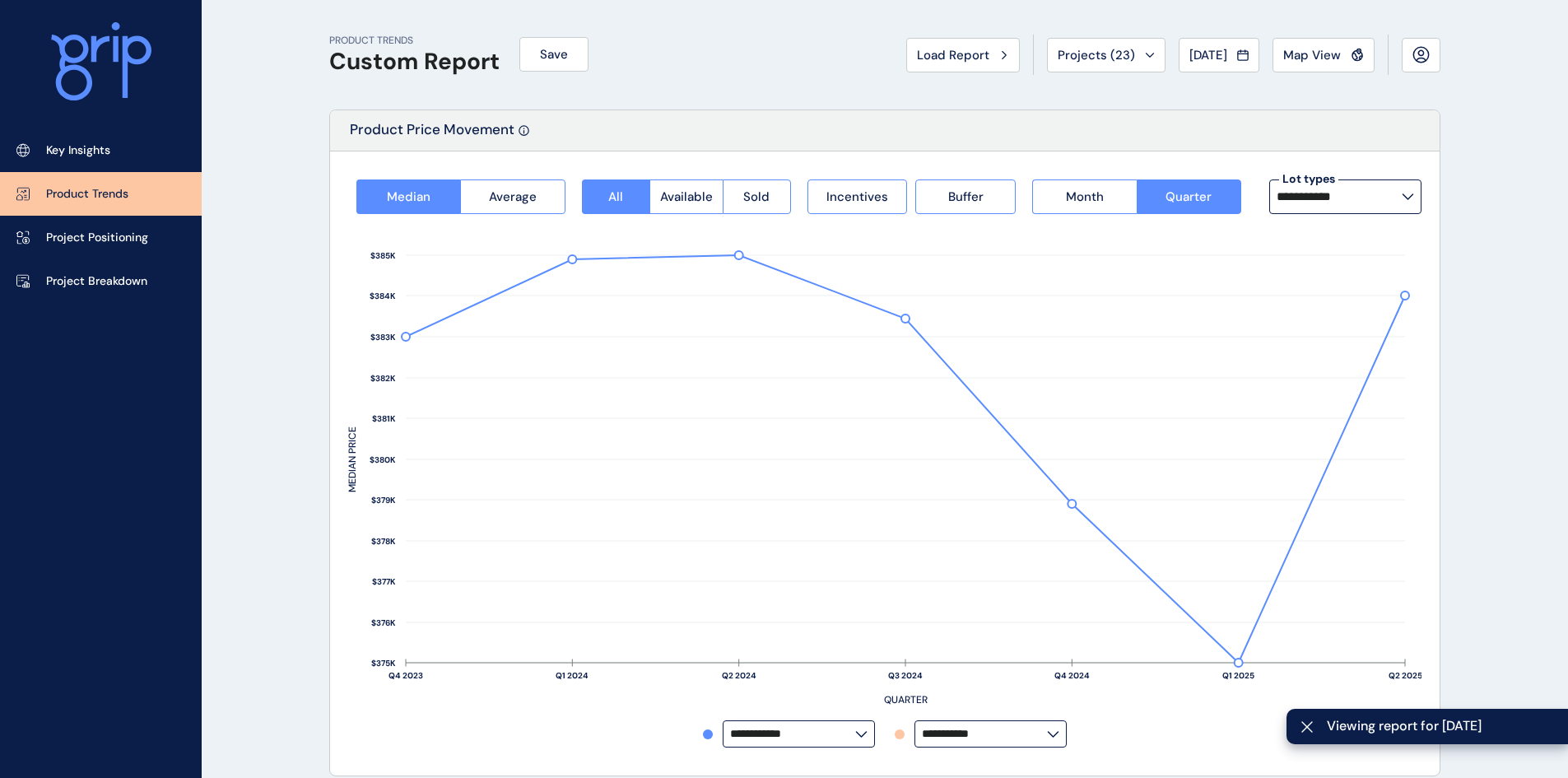
click at [1414, 204] on label "**********" at bounding box center [1345, 197] width 153 height 34
click at [1348, 285] on div "12.5m x 28m 98 lots sold" at bounding box center [1344, 285] width 153 height 42
type input "**********"
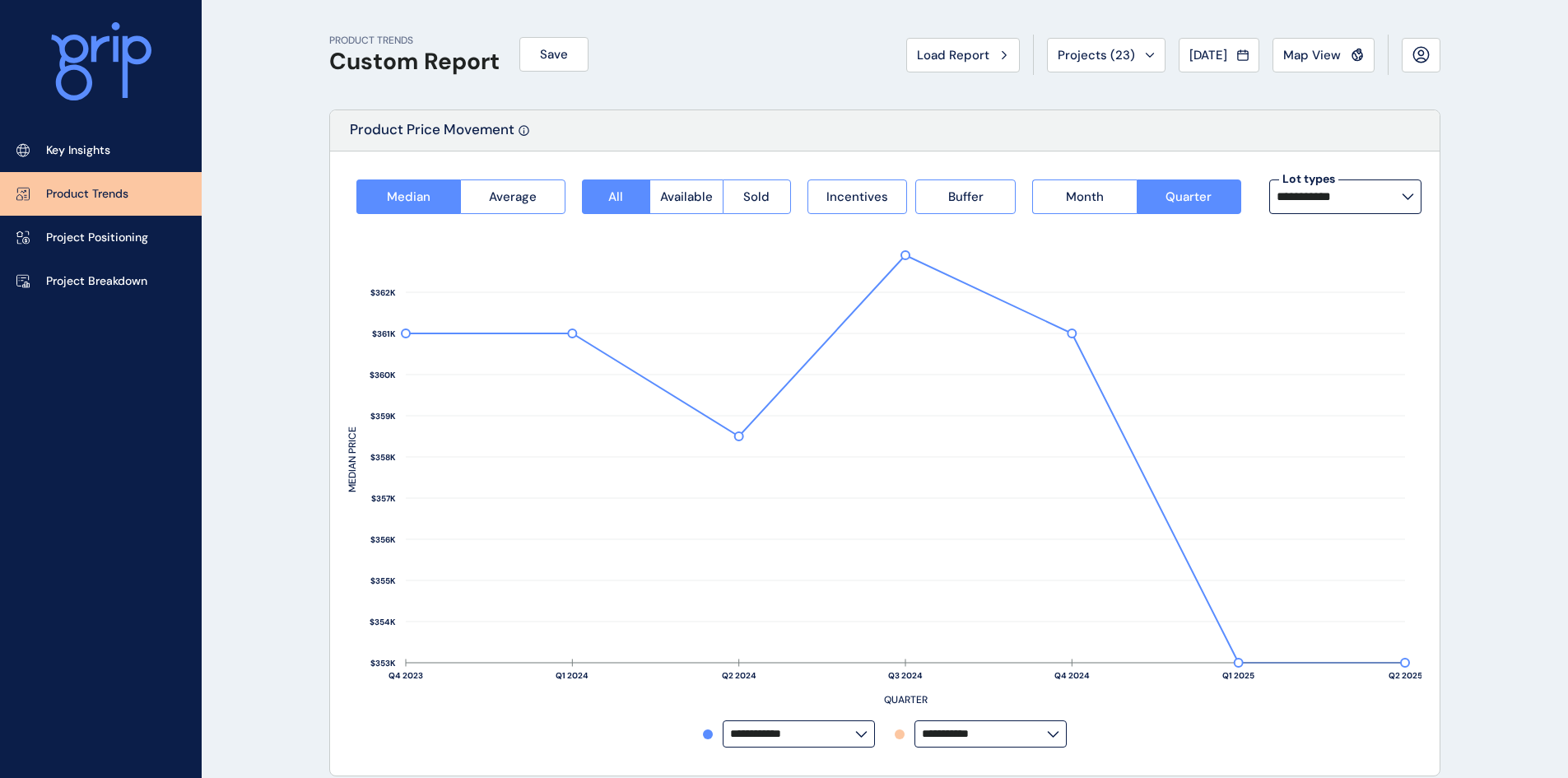
click at [1388, 210] on label "**********" at bounding box center [1345, 197] width 153 height 34
click at [1337, 348] on div "14m x 28m 73 lots sold" at bounding box center [1344, 366] width 153 height 42
type input "*********"
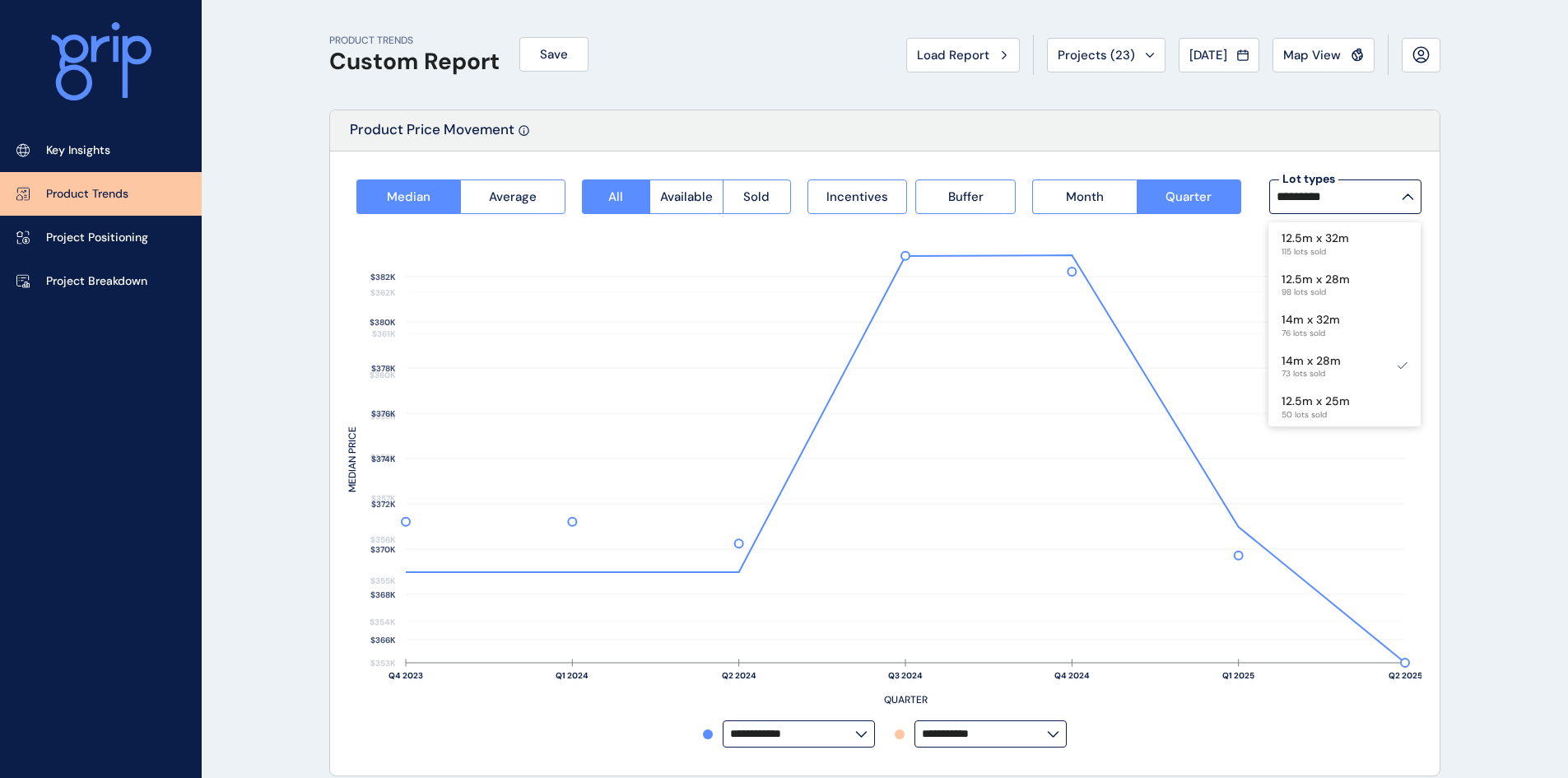
click at [1295, 59] on span "Map View" at bounding box center [1311, 55] width 58 height 16
